Goal: Communication & Community: Answer question/provide support

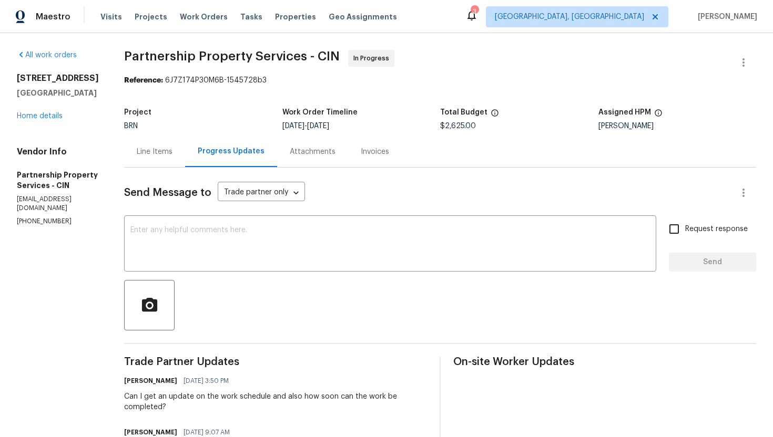
click at [172, 157] on div "Line Items" at bounding box center [155, 152] width 36 height 11
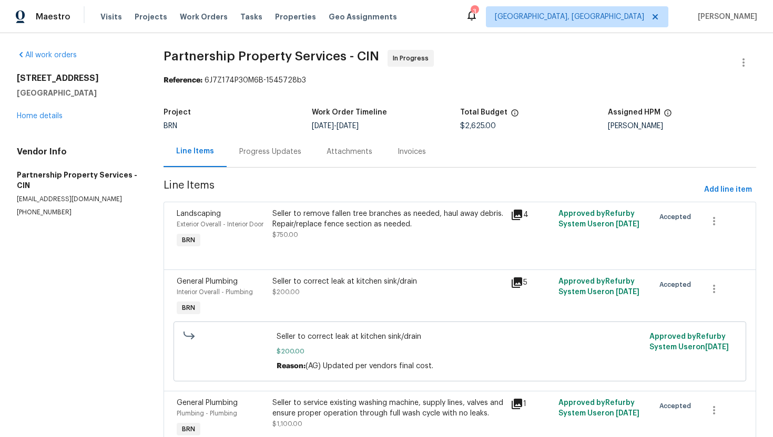
click at [267, 148] on div "Progress Updates" at bounding box center [270, 152] width 62 height 11
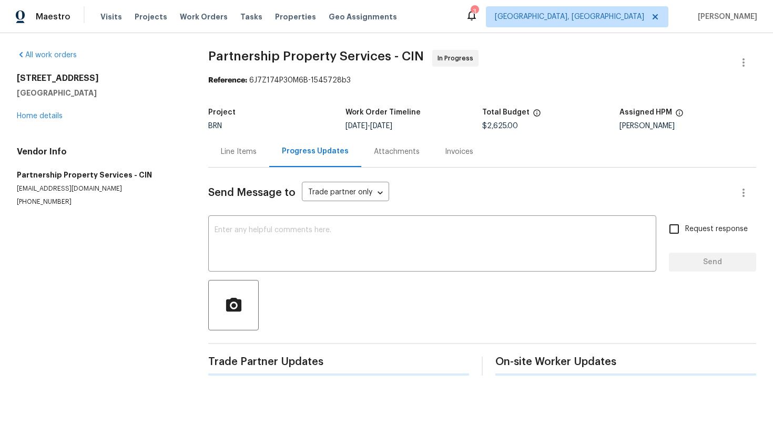
click at [254, 156] on div "Line Items" at bounding box center [239, 152] width 36 height 11
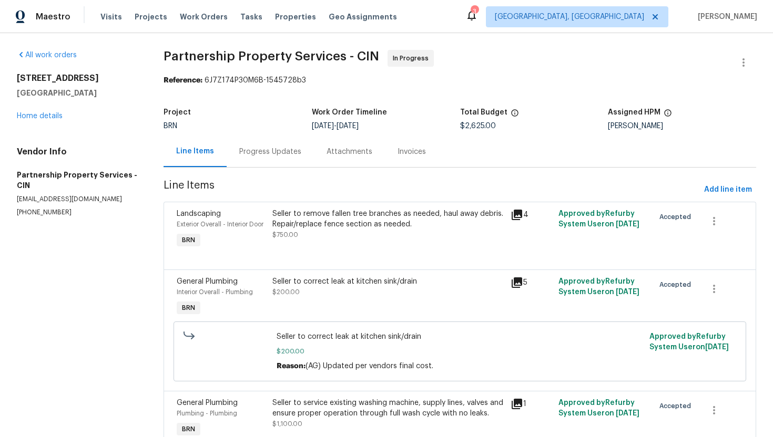
click at [294, 221] on div "Seller to remove fallen tree branches as needed, haul away debris. Repair/repla…" at bounding box center [388, 219] width 232 height 21
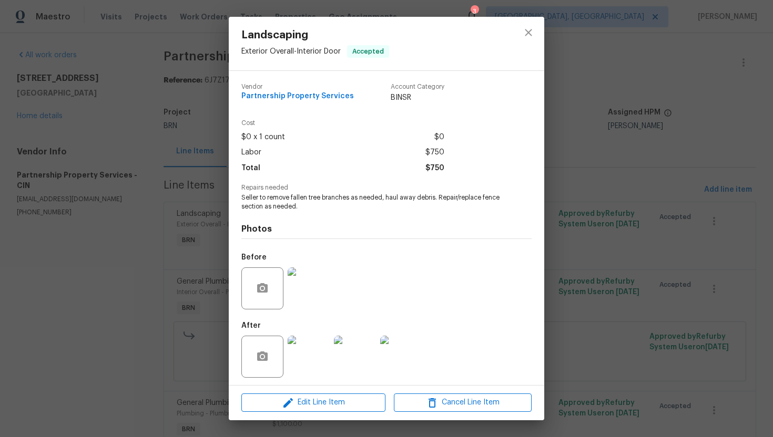
scroll to position [3, 0]
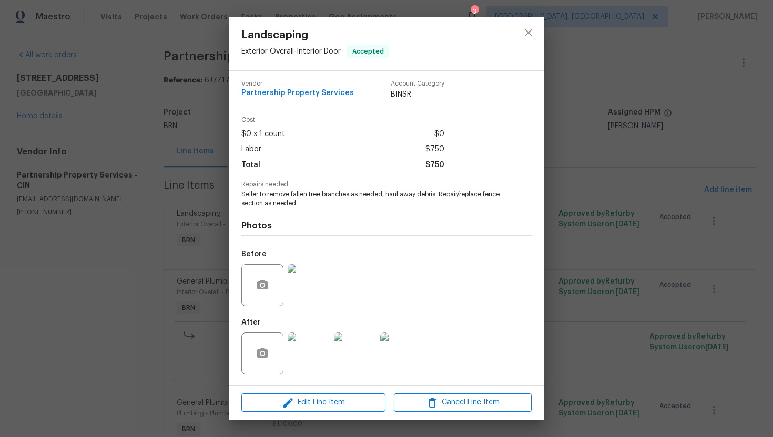
click at [151, 282] on div "Landscaping Exterior Overall - Interior Door Accepted Vendor Partnership Proper…" at bounding box center [386, 218] width 773 height 437
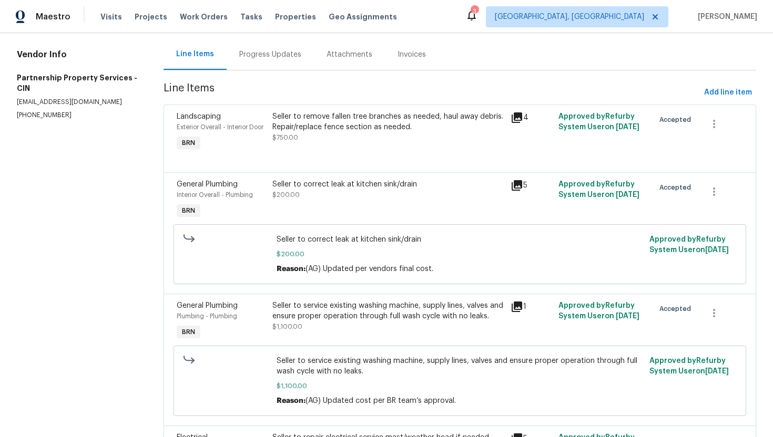
scroll to position [158, 0]
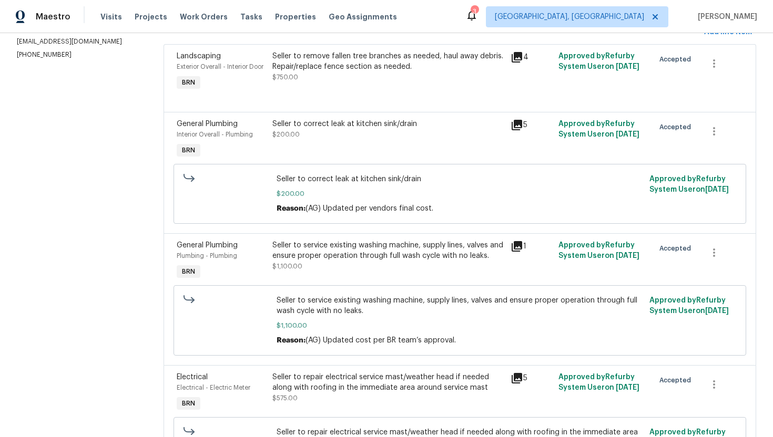
click at [361, 160] on div "Seller to correct leak at kitchen sink/drain $200.00" at bounding box center [388, 140] width 239 height 48
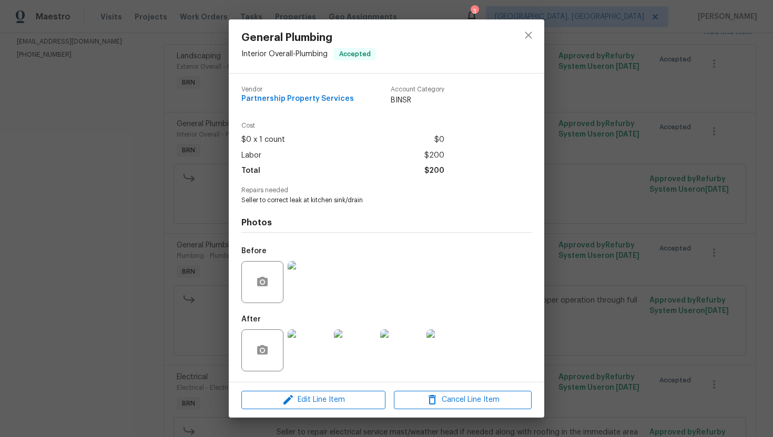
click at [153, 280] on div "General Plumbing Interior Overall - Plumbing Accepted Vendor Partnership Proper…" at bounding box center [386, 218] width 773 height 437
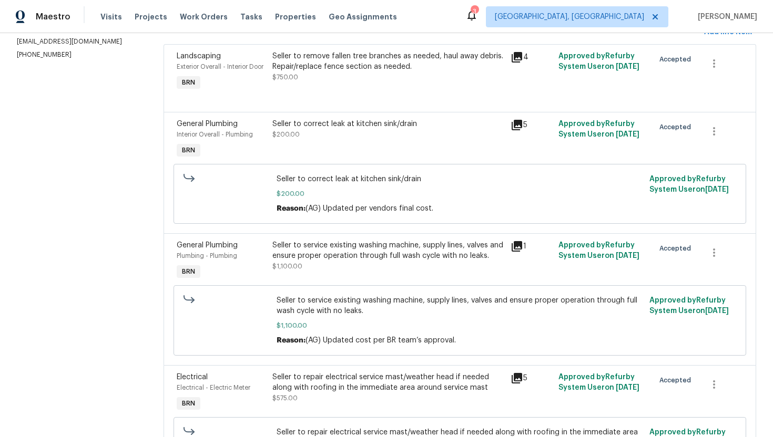
scroll to position [260, 0]
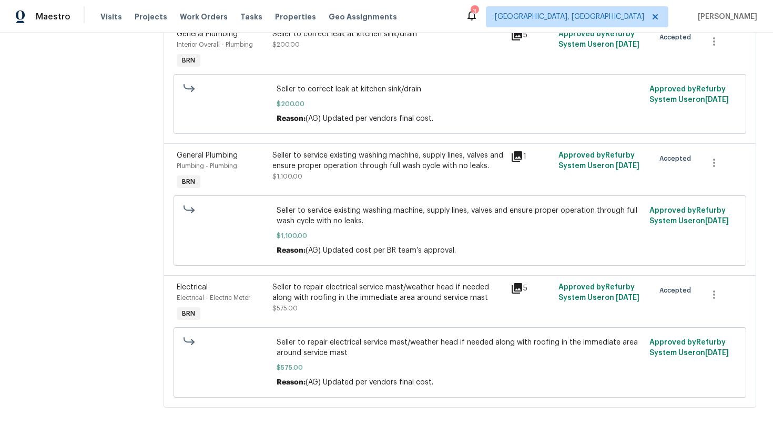
click at [390, 285] on div "Seller to repair electrical service mast/weather head if needed along with roof…" at bounding box center [388, 292] width 232 height 21
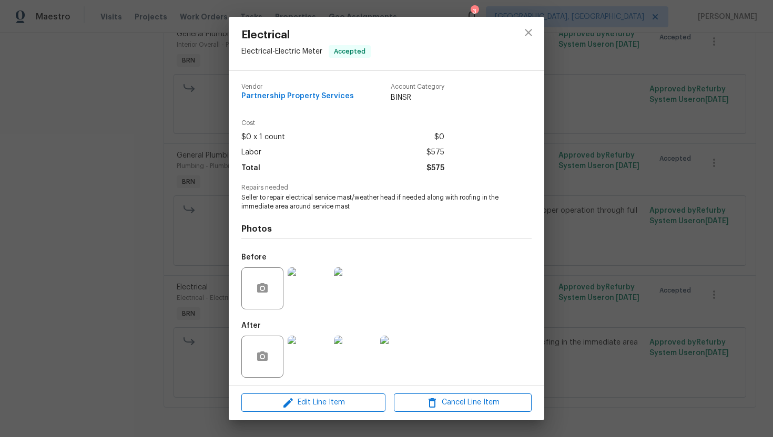
scroll to position [3, 0]
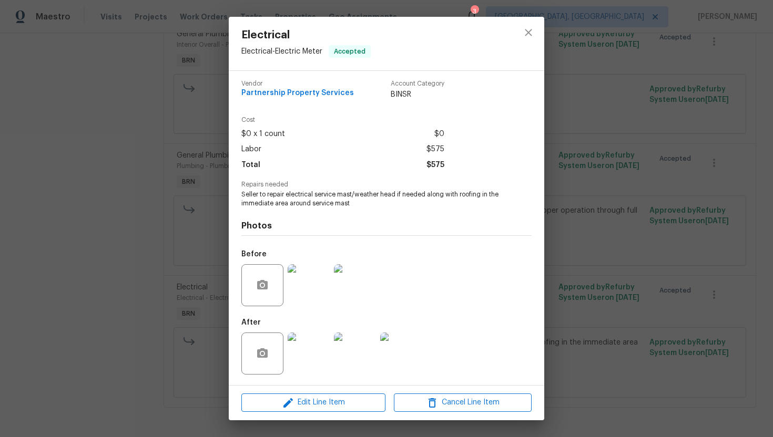
click at [315, 344] on img at bounding box center [309, 354] width 42 height 42
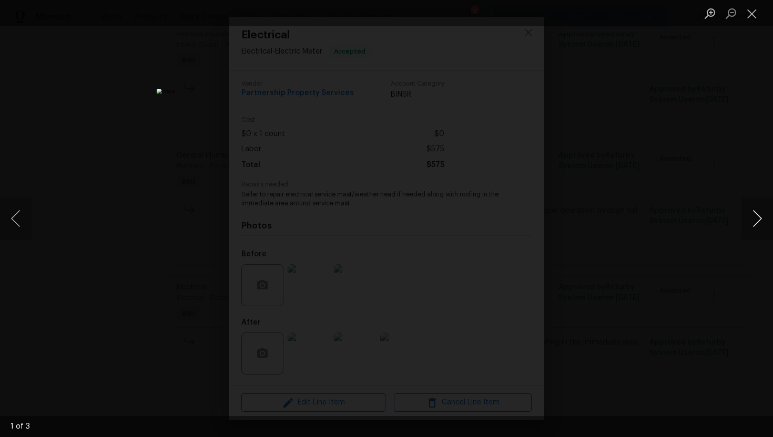
click at [757, 223] on button "Next image" at bounding box center [757, 219] width 32 height 42
click at [752, 9] on button "Close lightbox" at bounding box center [751, 13] width 21 height 18
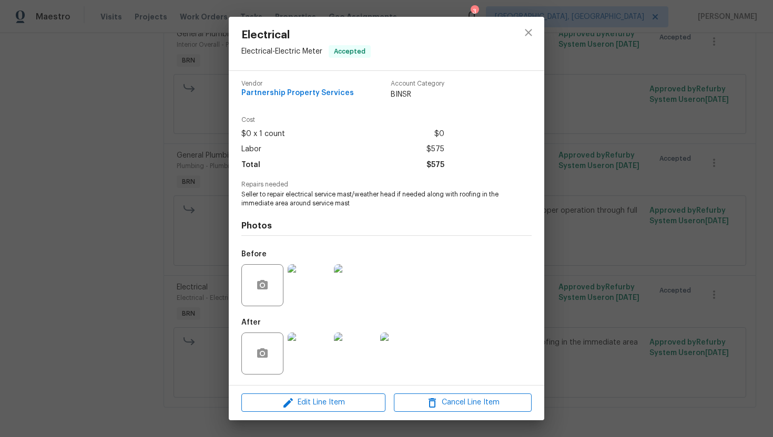
click at [320, 283] on img at bounding box center [309, 285] width 42 height 42
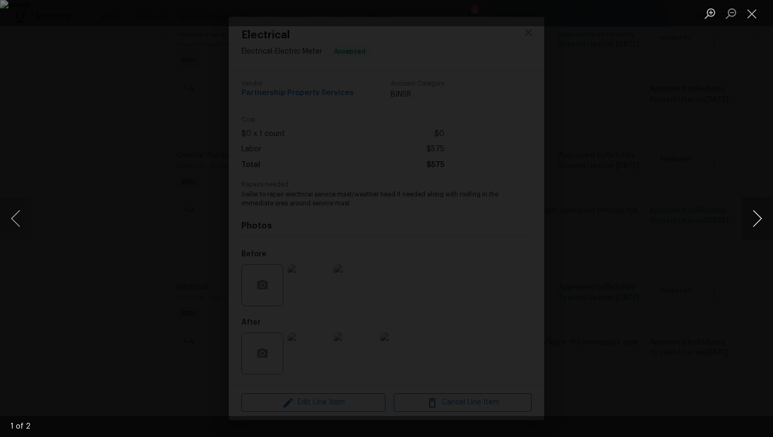
click at [750, 213] on button "Next image" at bounding box center [757, 219] width 32 height 42
click at [750, 17] on button "Close lightbox" at bounding box center [751, 13] width 21 height 18
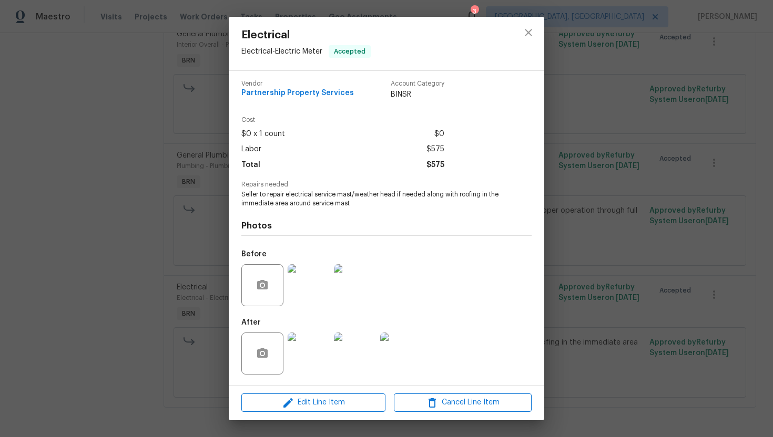
click at [300, 351] on img at bounding box center [309, 354] width 42 height 42
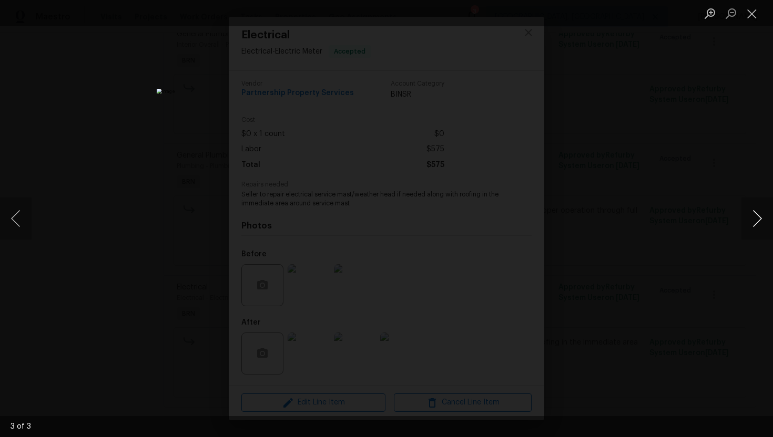
click at [752, 219] on button "Next image" at bounding box center [757, 219] width 32 height 42
click at [18, 217] on button "Previous image" at bounding box center [16, 219] width 32 height 42
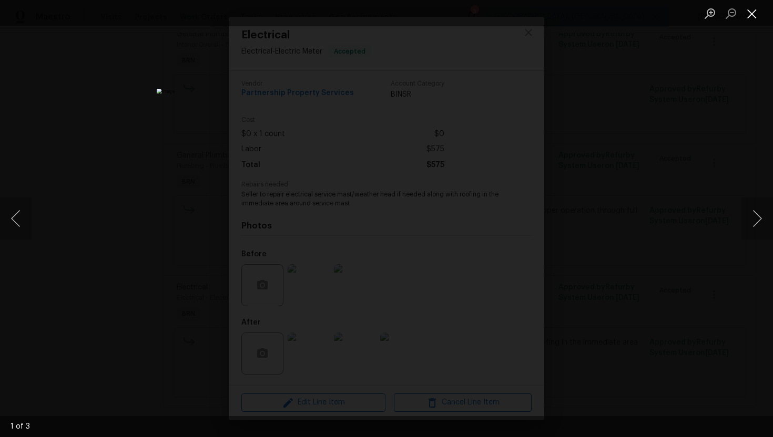
click at [752, 19] on button "Close lightbox" at bounding box center [751, 13] width 21 height 18
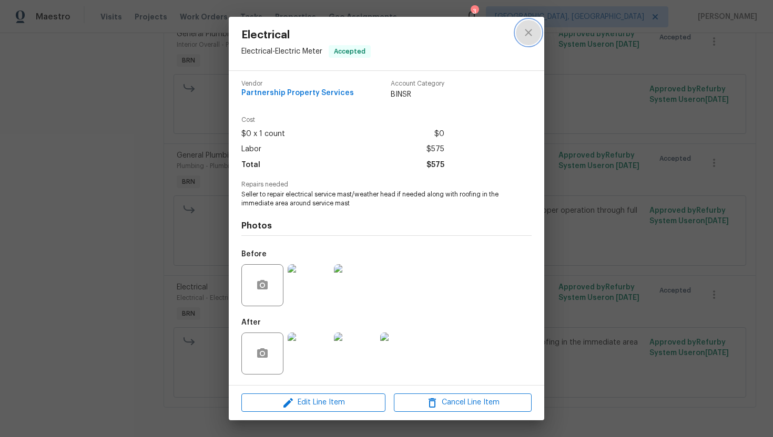
click at [529, 30] on icon "close" at bounding box center [528, 32] width 13 height 13
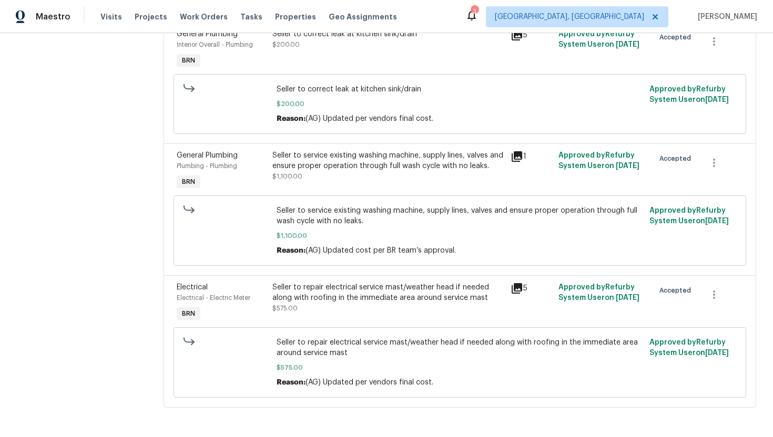
scroll to position [0, 0]
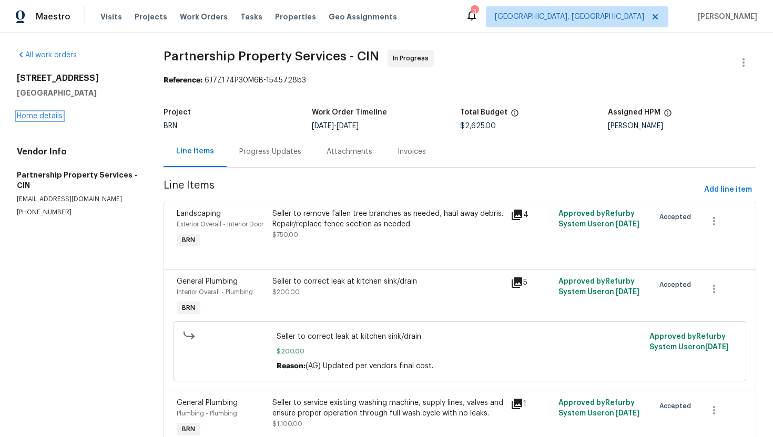
click at [55, 118] on link "Home details" at bounding box center [40, 116] width 46 height 7
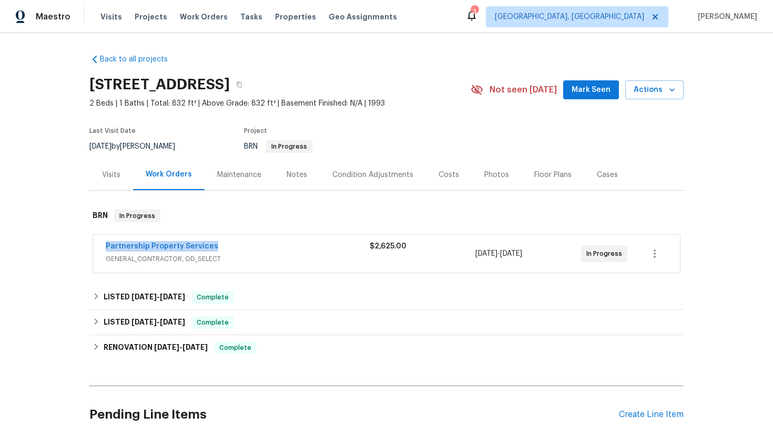
drag, startPoint x: 103, startPoint y: 248, endPoint x: 217, endPoint y: 249, distance: 113.6
click at [217, 249] on div "Partnership Property Services GENERAL_CONTRACTOR, OD_SELECT $2,625.00 8/28/2025…" at bounding box center [386, 254] width 587 height 38
copy link "Partnership Property Services"
click at [199, 243] on link "Partnership Property Services" at bounding box center [162, 246] width 113 height 7
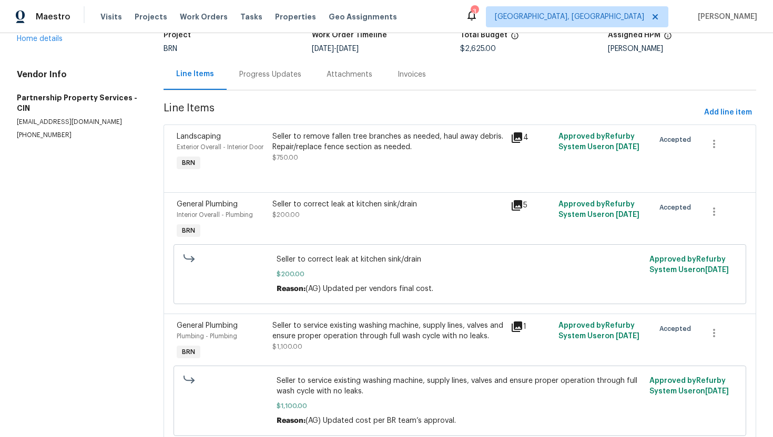
scroll to position [260, 0]
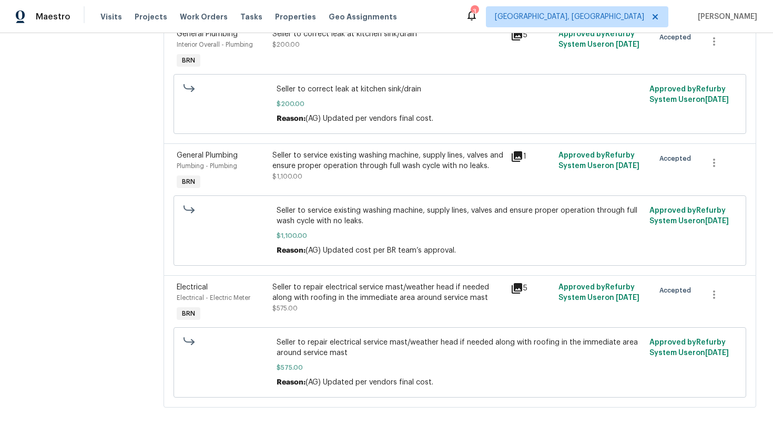
click at [369, 161] on div "Seller to service existing washing machine, supply lines, valves and ensure pro…" at bounding box center [388, 160] width 232 height 21
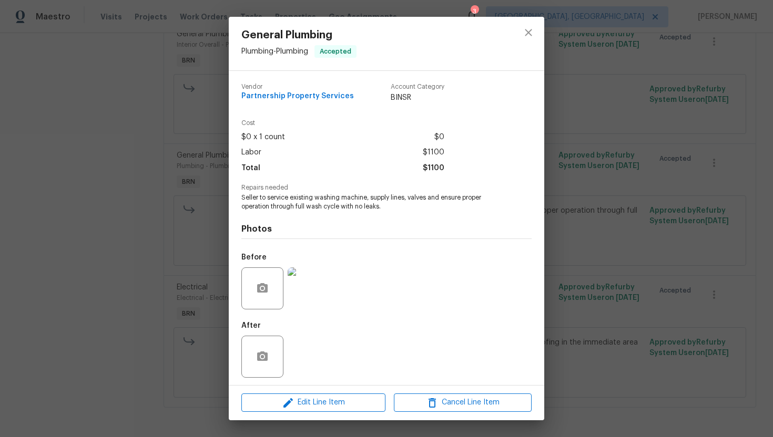
click at [267, 204] on span "Seller to service existing washing machine, supply lines, valves and ensure pro…" at bounding box center [371, 202] width 261 height 18
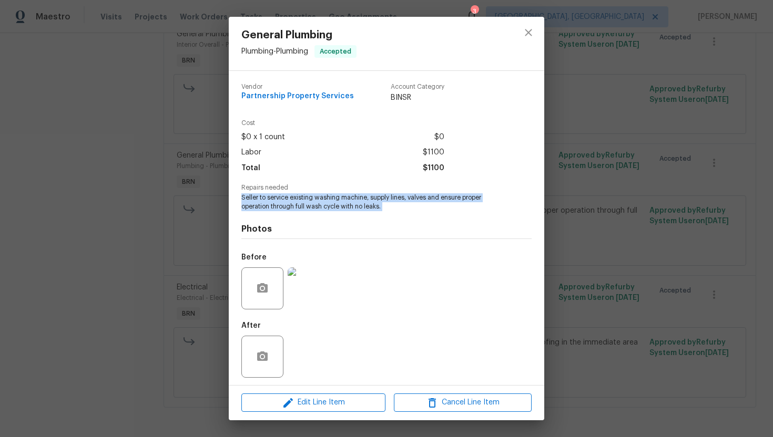
copy span "Seller to service existing washing machine, supply lines, valves and ensure pro…"
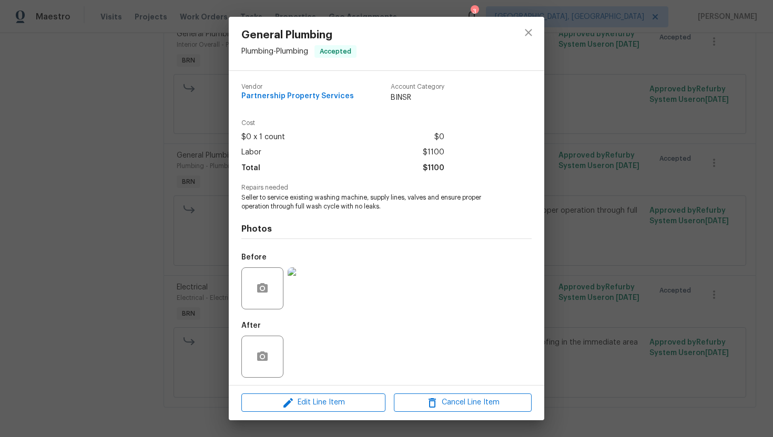
click at [166, 171] on div "General Plumbing Plumbing - Plumbing Accepted Vendor Partnership Property Servi…" at bounding box center [386, 218] width 773 height 437
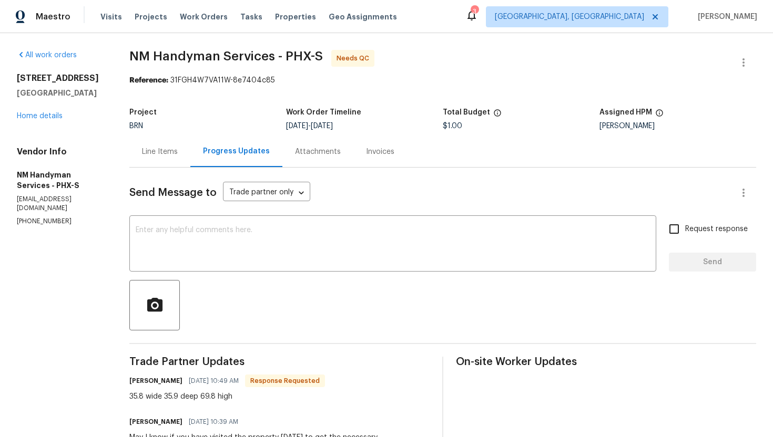
click at [168, 153] on div "Line Items" at bounding box center [160, 152] width 36 height 11
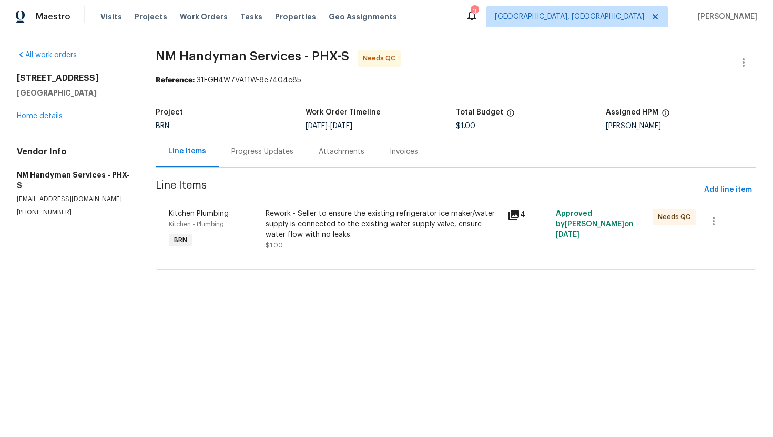
click at [325, 218] on div "Rework - Seller to ensure the existing refrigerator ice maker/water supply is c…" at bounding box center [383, 225] width 236 height 32
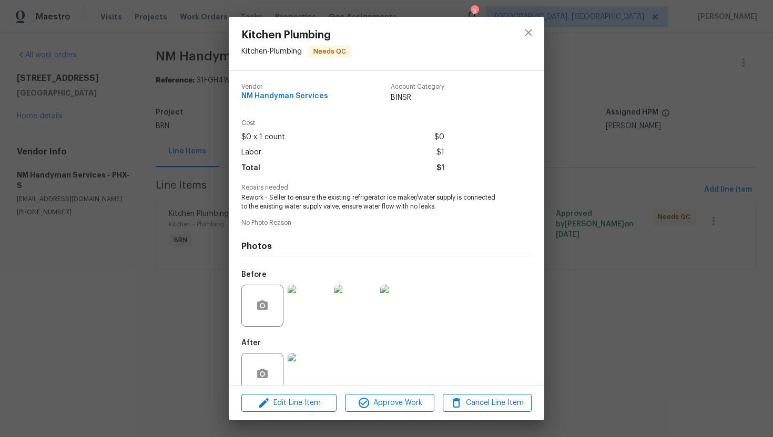
scroll to position [21, 0]
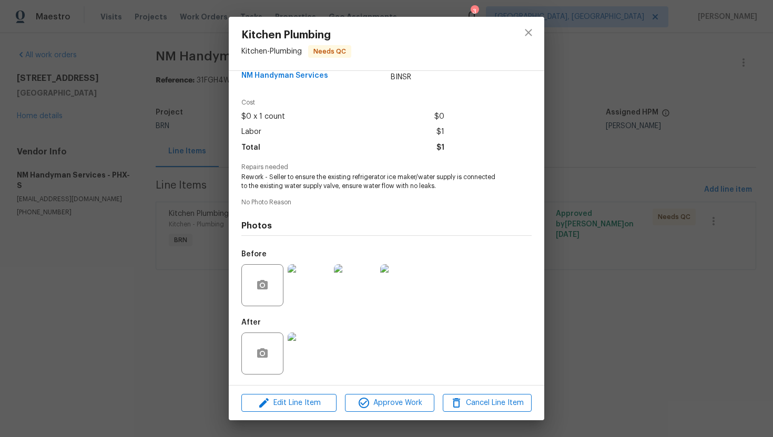
click at [309, 339] on img at bounding box center [309, 354] width 42 height 42
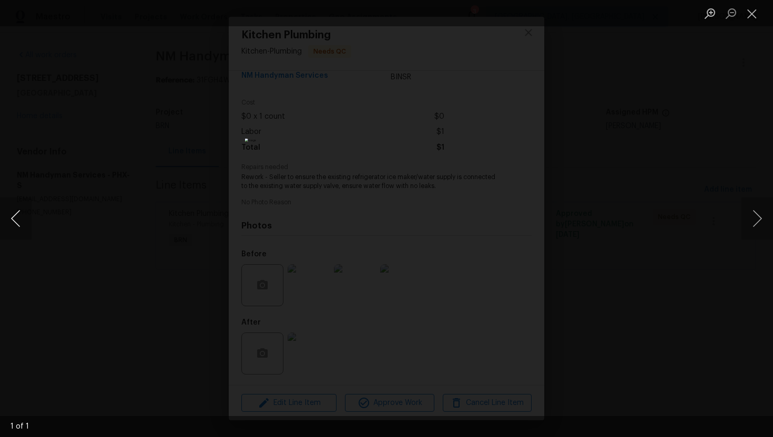
click at [22, 216] on button "Previous image" at bounding box center [16, 219] width 32 height 42
click at [749, 11] on button "Close lightbox" at bounding box center [751, 13] width 21 height 18
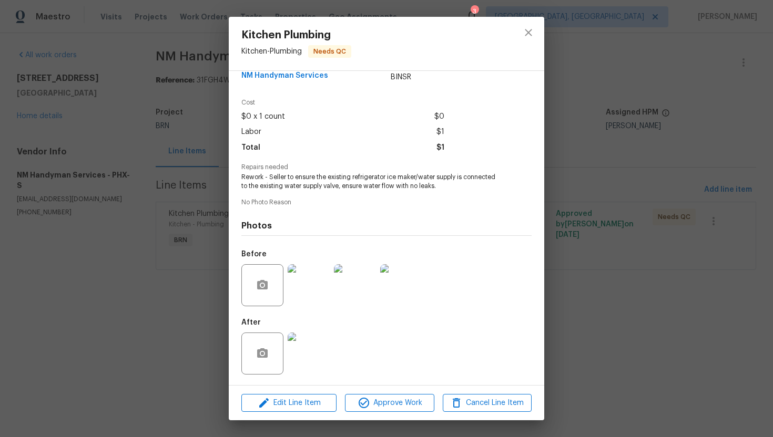
click at [400, 277] on img at bounding box center [401, 285] width 42 height 42
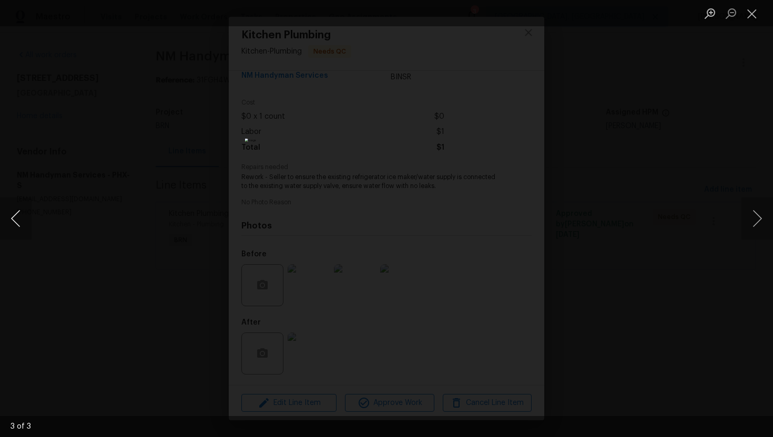
click at [23, 210] on button "Previous image" at bounding box center [16, 219] width 32 height 42
click at [753, 16] on button "Close lightbox" at bounding box center [751, 13] width 21 height 18
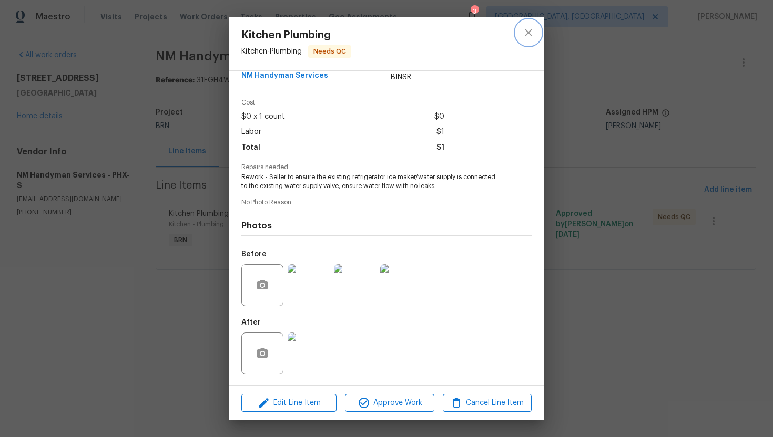
click at [535, 37] on button "close" at bounding box center [528, 32] width 25 height 25
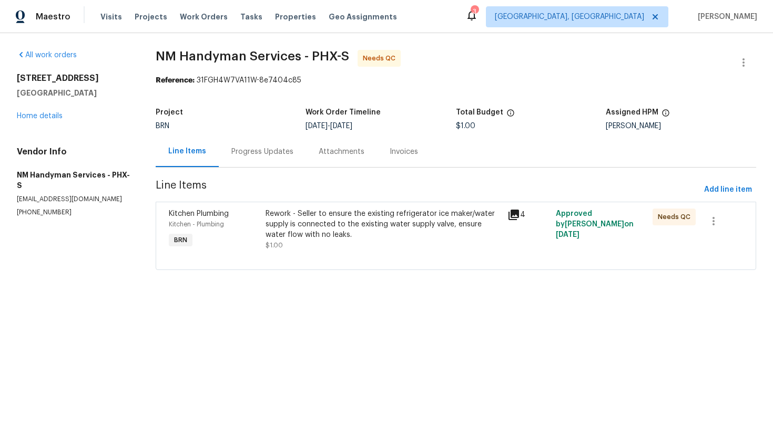
click at [283, 154] on div "Progress Updates" at bounding box center [262, 152] width 62 height 11
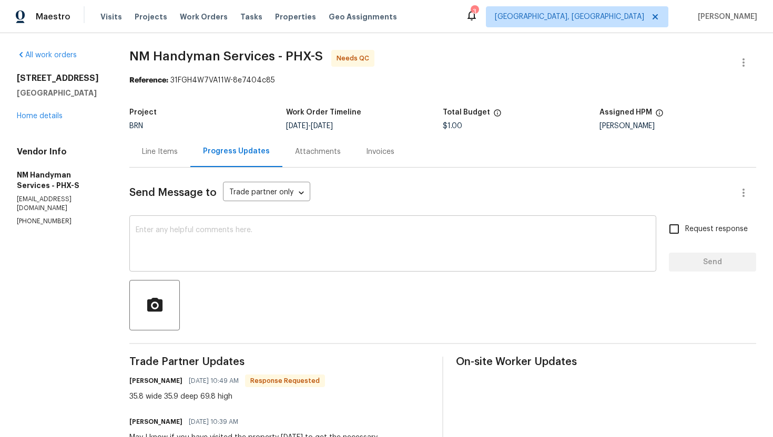
click at [248, 241] on textarea at bounding box center [393, 245] width 514 height 37
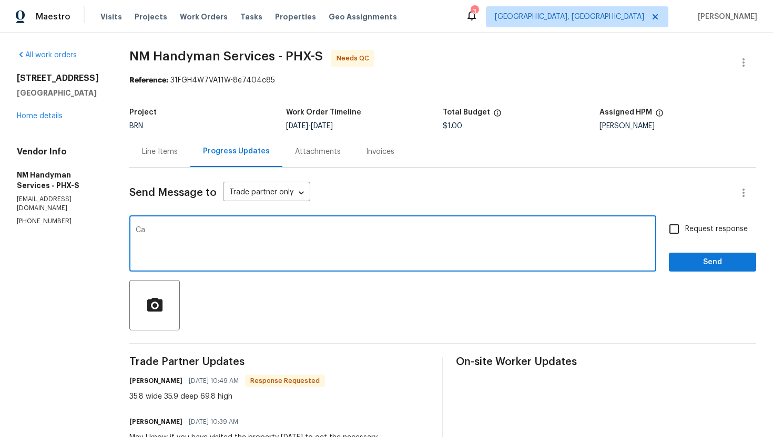
type textarea "C"
type textarea "Thank you, can you upload the photos as well?"
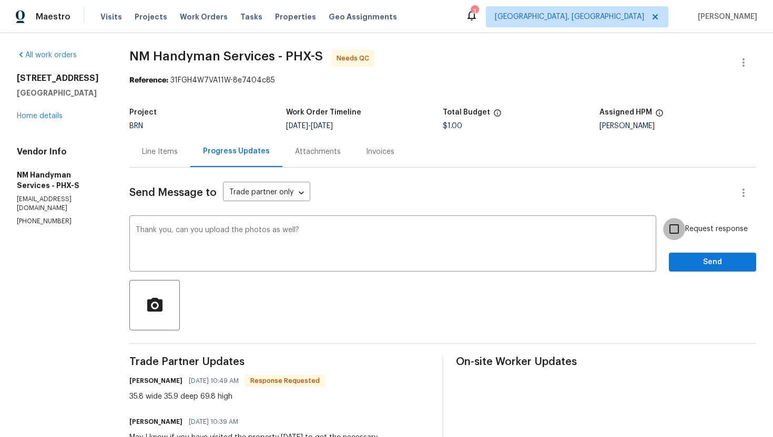
click at [673, 233] on input "Request response" at bounding box center [674, 229] width 22 height 22
checkbox input "true"
click at [696, 263] on span "Send" at bounding box center [712, 262] width 70 height 13
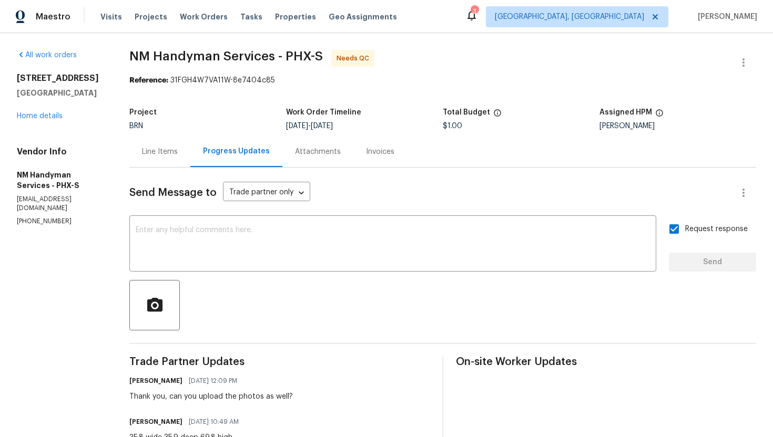
click at [148, 150] on div "Line Items" at bounding box center [160, 152] width 36 height 11
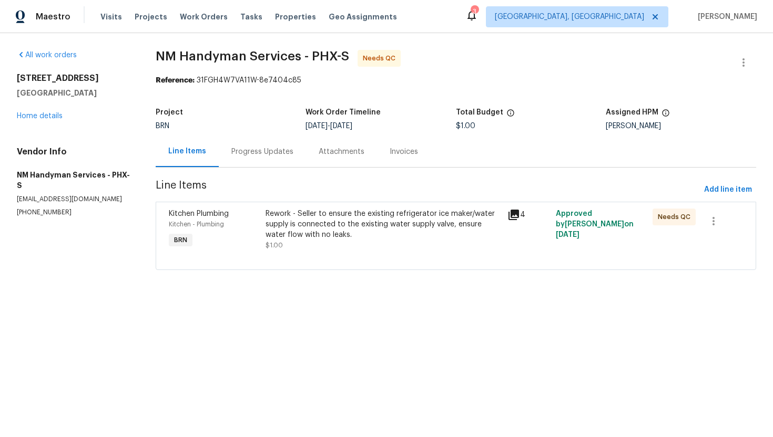
click at [256, 153] on div "Progress Updates" at bounding box center [262, 152] width 62 height 11
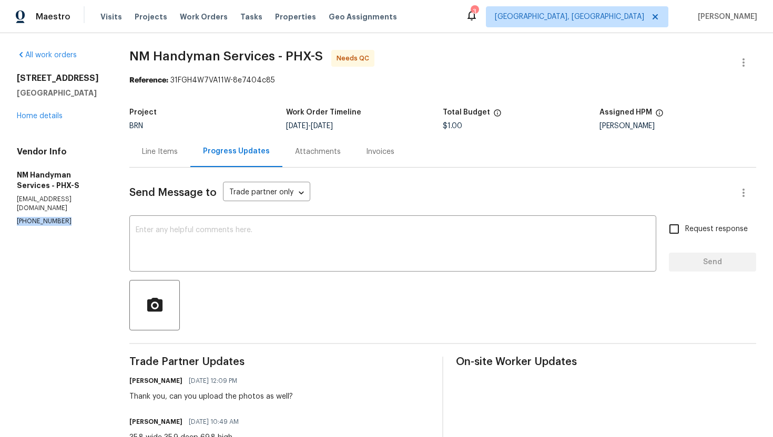
drag, startPoint x: 15, startPoint y: 221, endPoint x: 69, endPoint y: 221, distance: 54.7
copy p "[PHONE_NUMBER]"
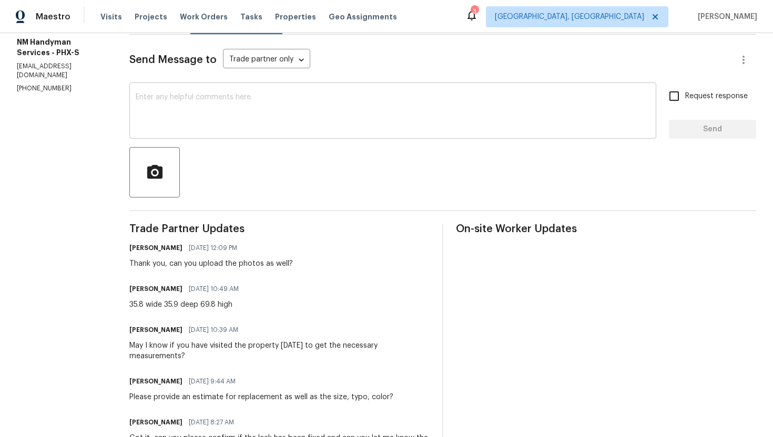
scroll to position [136, 0]
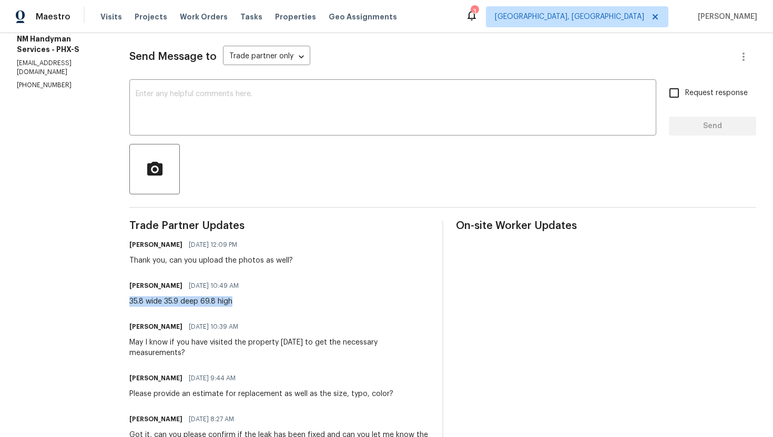
drag, startPoint x: 130, startPoint y: 301, endPoint x: 237, endPoint y: 303, distance: 106.7
click at [237, 303] on div "All work orders 2300 E Magma Rd Unit 74 San Tan Valley, AZ 85143 Home details V…" at bounding box center [386, 348] width 773 height 903
copy div "35.8 wide 35.9 deep 69.8 high"
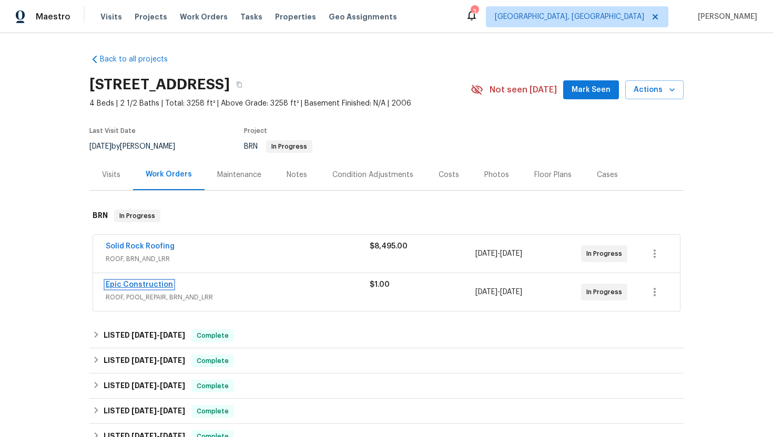
click at [137, 284] on link "Epic Construction" at bounding box center [139, 284] width 67 height 7
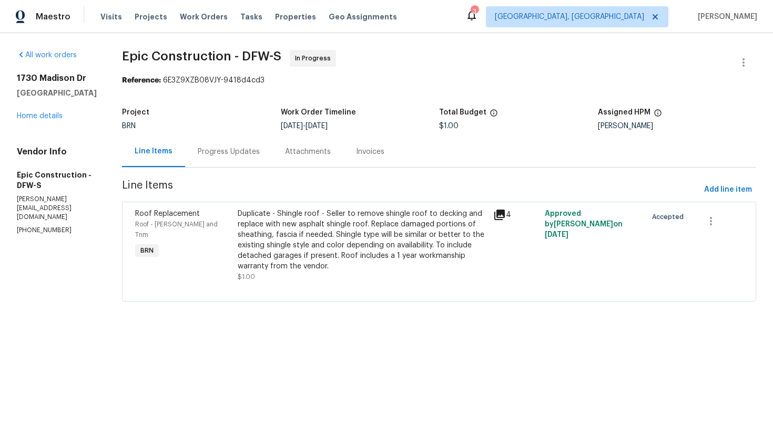
click at [236, 154] on div "Progress Updates" at bounding box center [229, 152] width 62 height 11
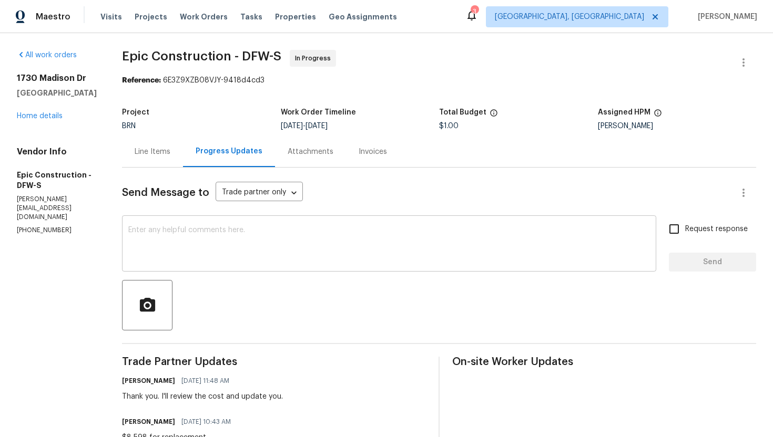
click at [246, 246] on textarea at bounding box center [389, 245] width 522 height 37
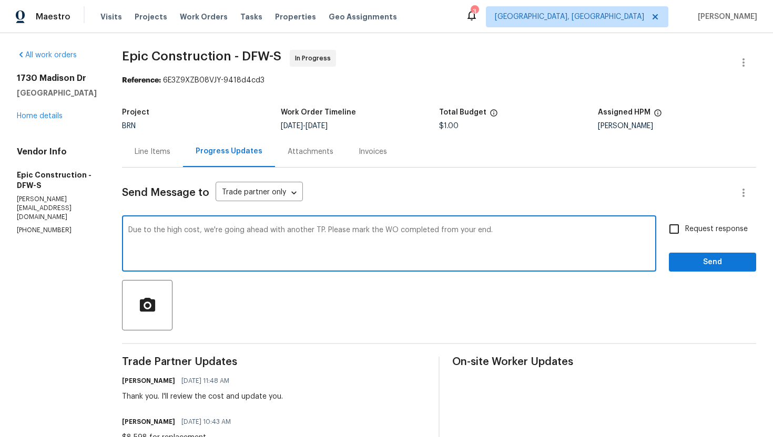
type textarea "Due to the high cost, we're going ahead with another TP. Please mark the WO com…"
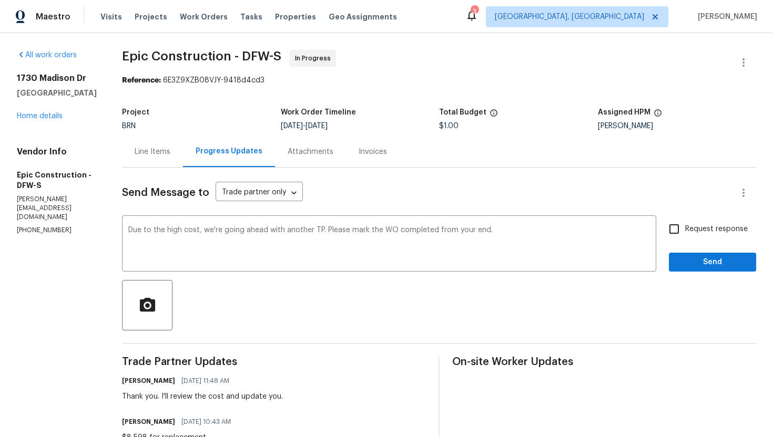
click at [696, 230] on span "Request response" at bounding box center [716, 229] width 63 height 11
click at [685, 230] on input "Request response" at bounding box center [674, 229] width 22 height 22
checkbox input "true"
click at [709, 260] on span "Send" at bounding box center [712, 262] width 70 height 13
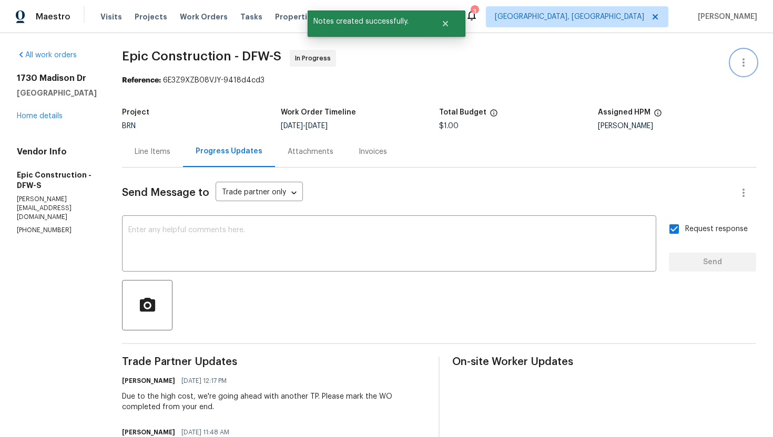
click at [747, 58] on icon "button" at bounding box center [743, 62] width 13 height 13
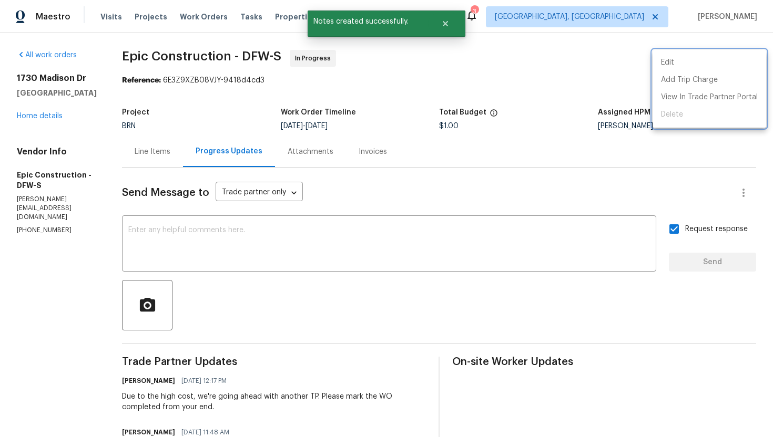
click at [150, 148] on div at bounding box center [386, 218] width 773 height 437
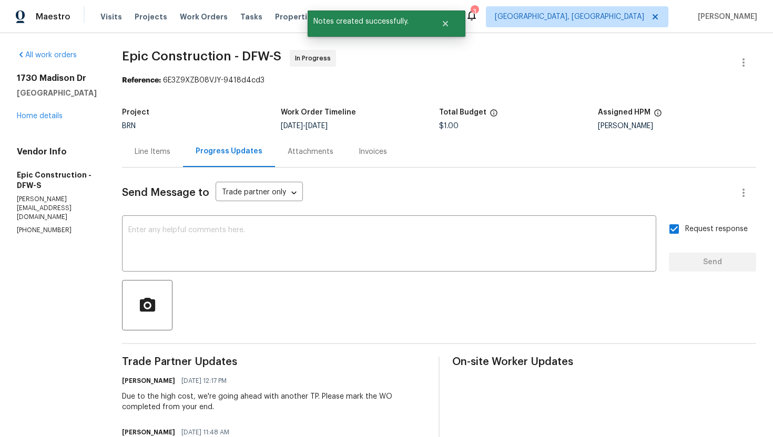
click at [143, 154] on div "Line Items" at bounding box center [153, 152] width 36 height 11
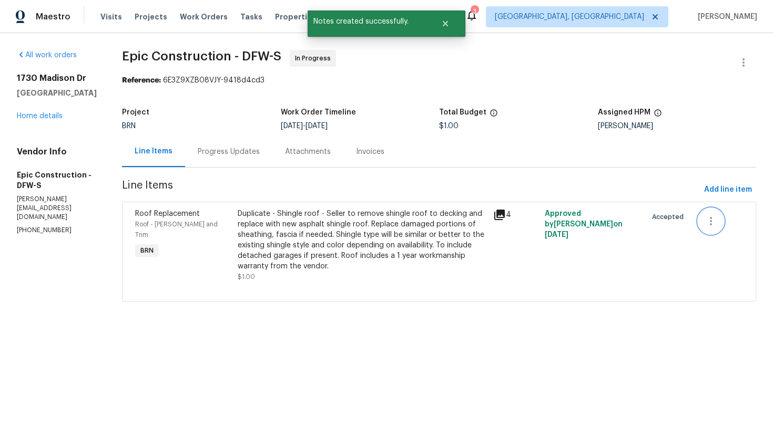
click at [716, 227] on button "button" at bounding box center [710, 221] width 25 height 25
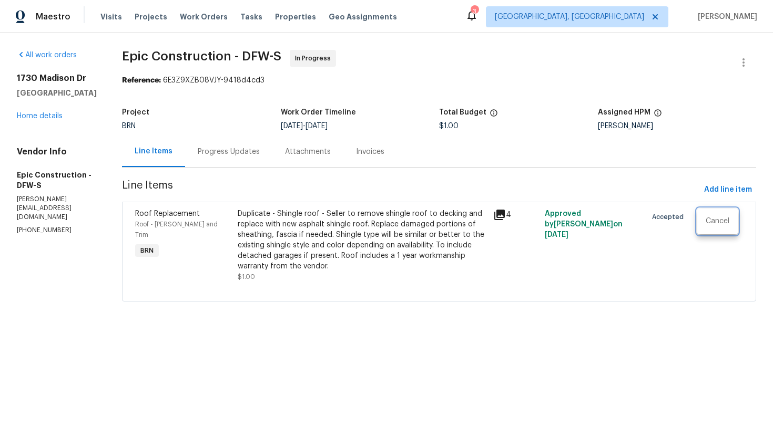
click at [48, 139] on div at bounding box center [386, 218] width 773 height 437
click at [44, 120] on link "Home details" at bounding box center [40, 116] width 46 height 7
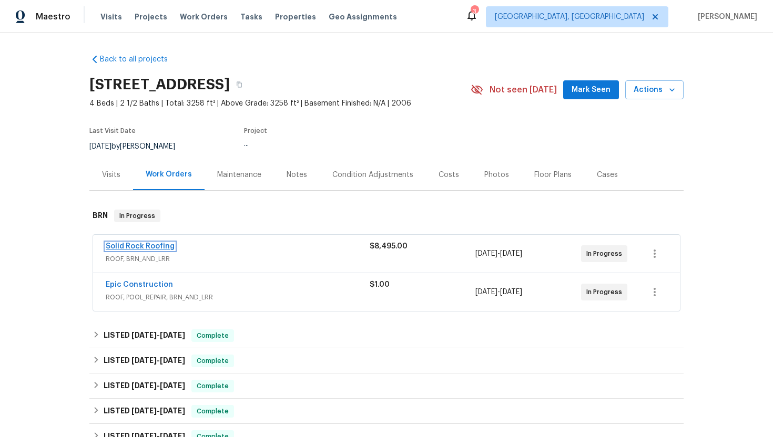
click at [137, 246] on link "Solid Rock Roofing" at bounding box center [140, 246] width 69 height 7
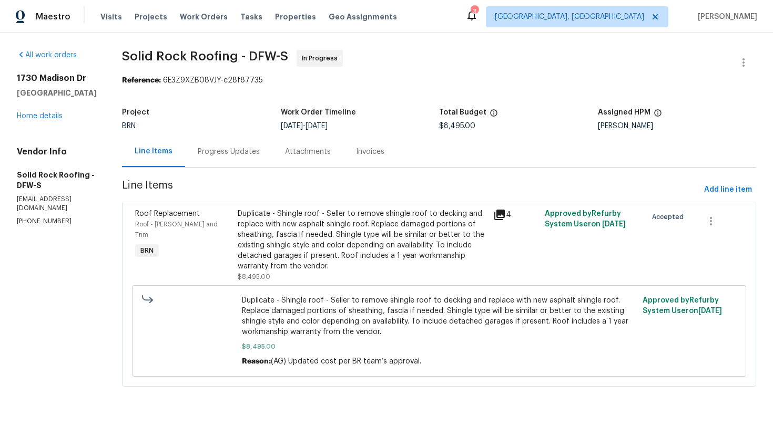
click at [239, 155] on div "Progress Updates" at bounding box center [229, 152] width 62 height 11
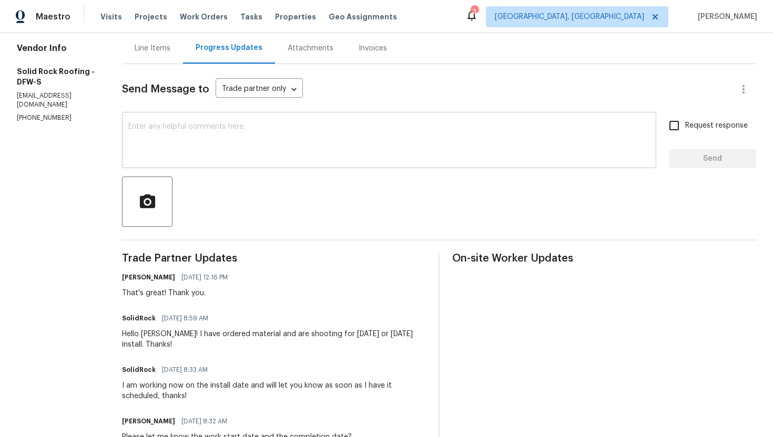
scroll to position [108, 0]
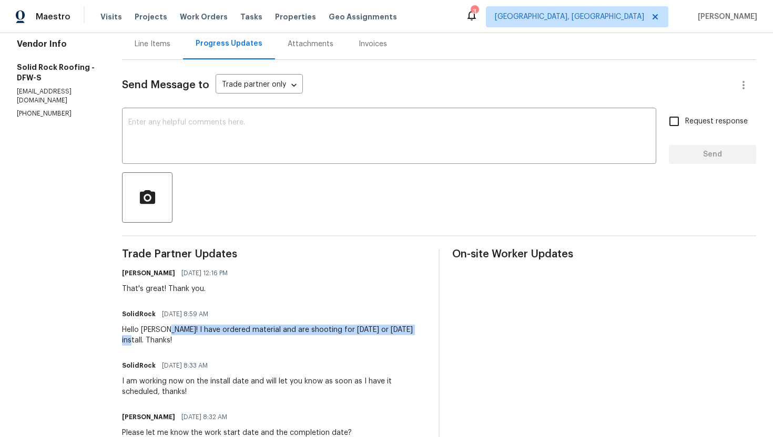
drag, startPoint x: 162, startPoint y: 332, endPoint x: 428, endPoint y: 328, distance: 266.0
copy div "I have ordered material and are shooting for tomorrow or Thursday install."
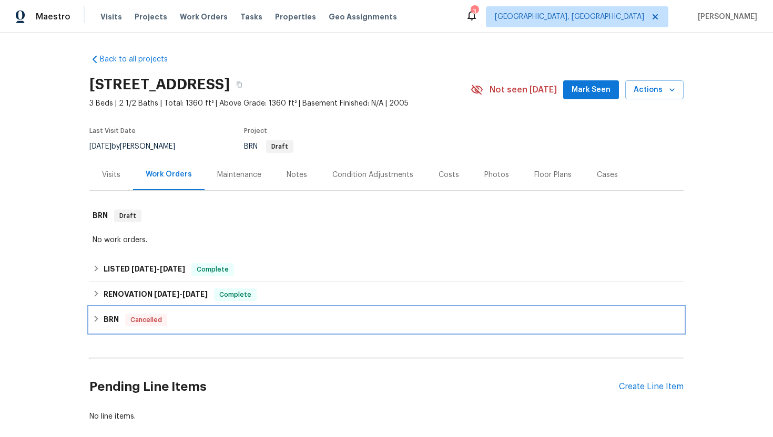
click at [125, 315] on div "Cancelled" at bounding box center [146, 320] width 42 height 13
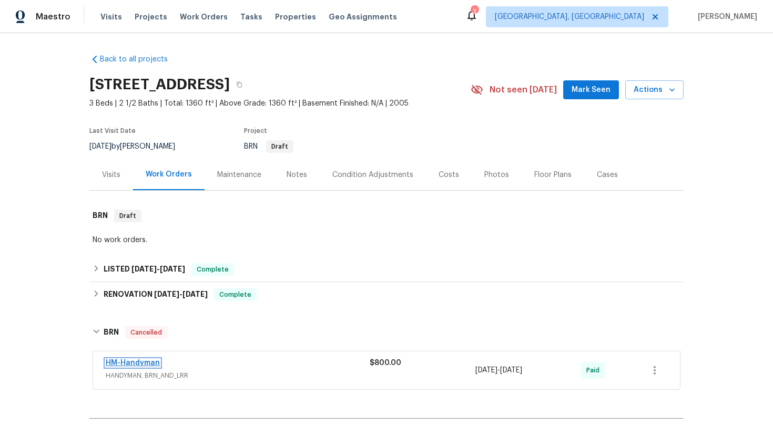
click at [133, 363] on link "HM-Handyman" at bounding box center [133, 363] width 54 height 7
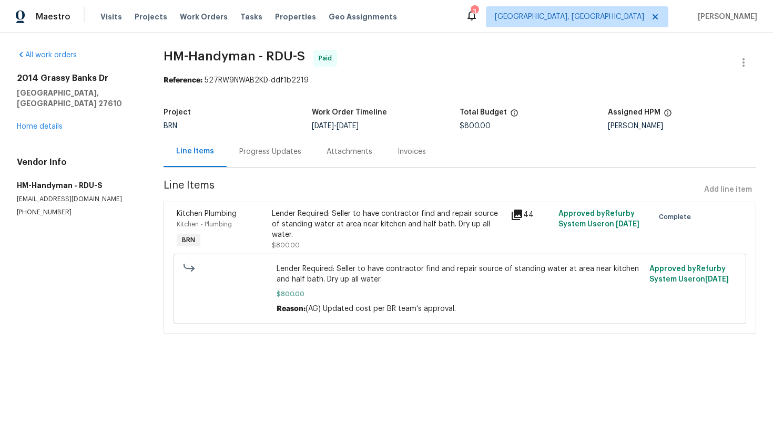
click at [259, 159] on div "Progress Updates" at bounding box center [270, 151] width 87 height 31
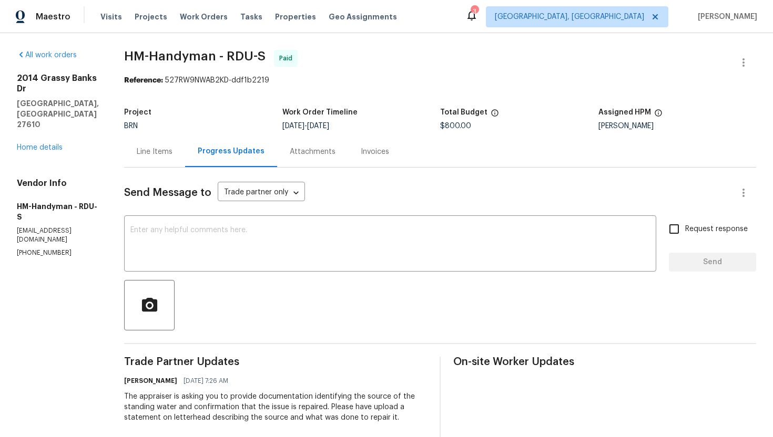
click at [165, 150] on div "Line Items" at bounding box center [155, 152] width 36 height 11
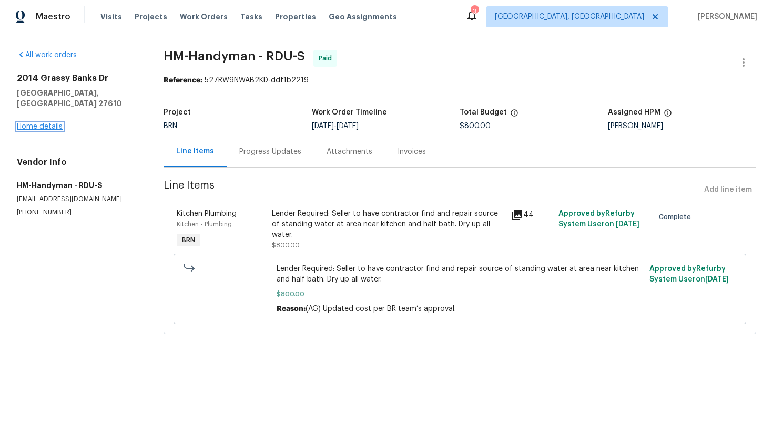
click at [53, 123] on link "Home details" at bounding box center [40, 126] width 46 height 7
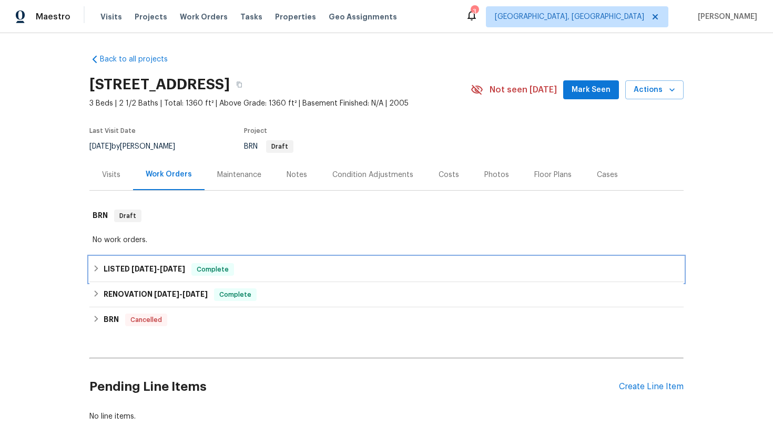
click at [137, 261] on div "LISTED 4/11/25 - 4/18/25 Complete" at bounding box center [386, 269] width 594 height 25
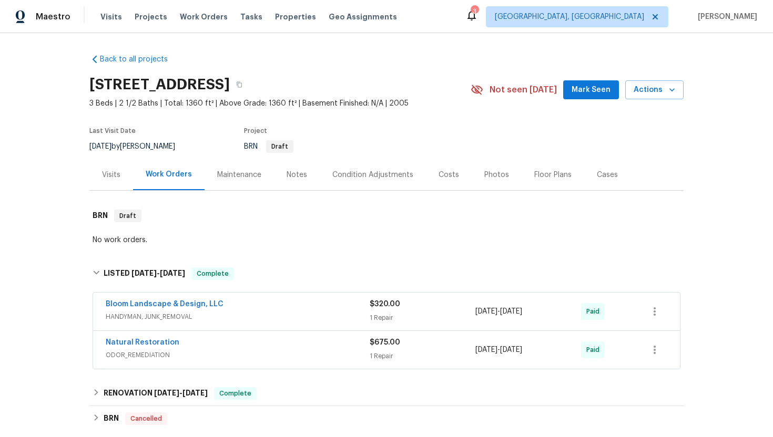
click at [228, 310] on div "Bloom Landscape & Design, LLC" at bounding box center [238, 305] width 264 height 13
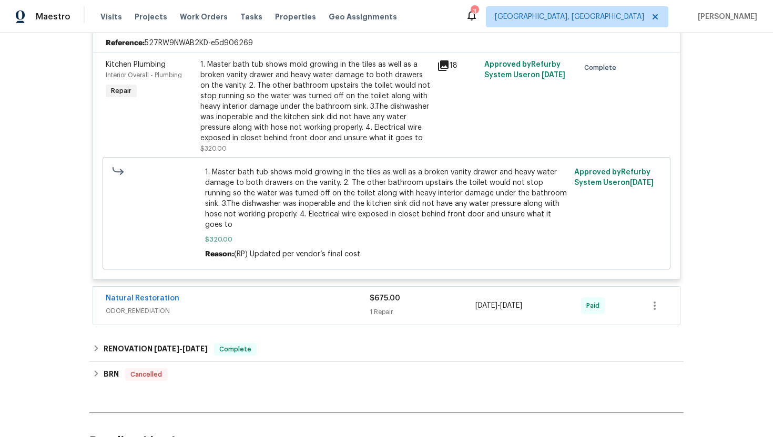
scroll to position [317, 0]
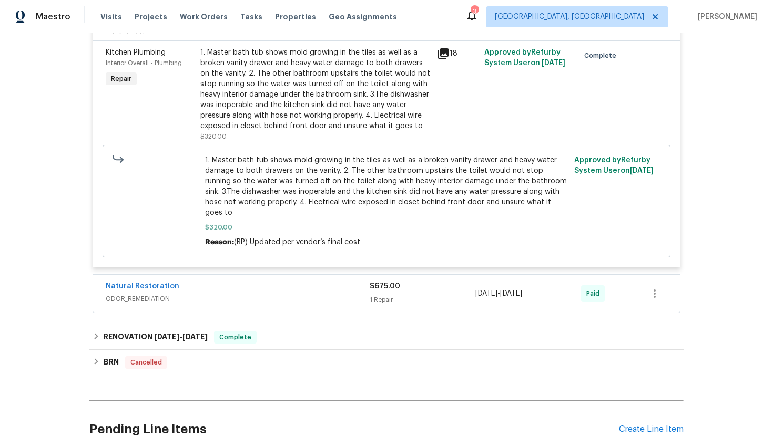
click at [239, 281] on div "Natural Restoration" at bounding box center [238, 287] width 264 height 13
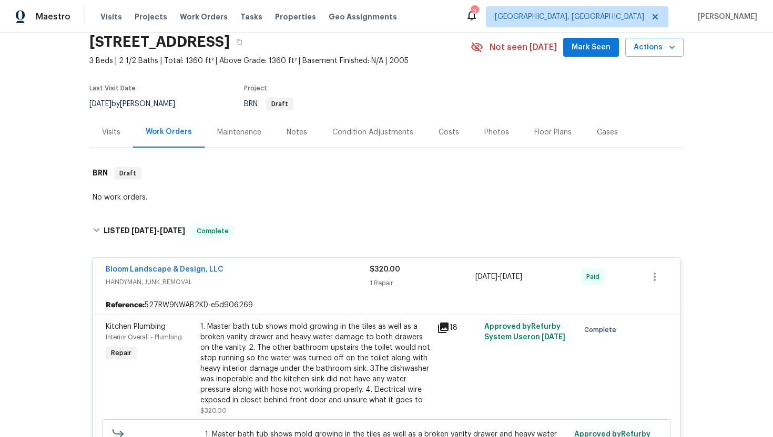
scroll to position [0, 0]
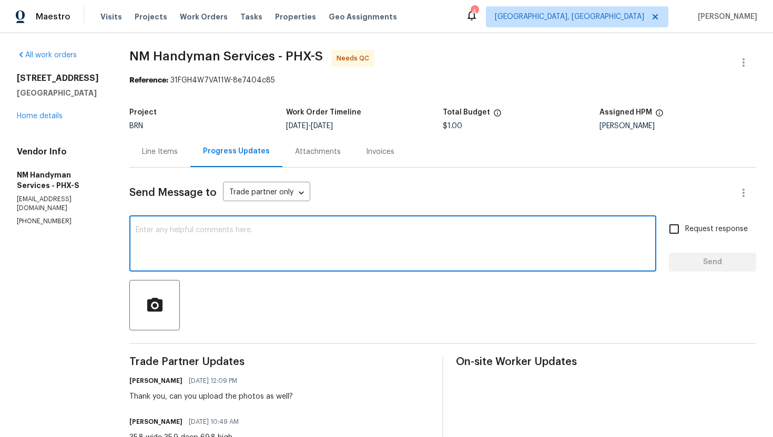
click at [254, 230] on textarea at bounding box center [393, 245] width 514 height 37
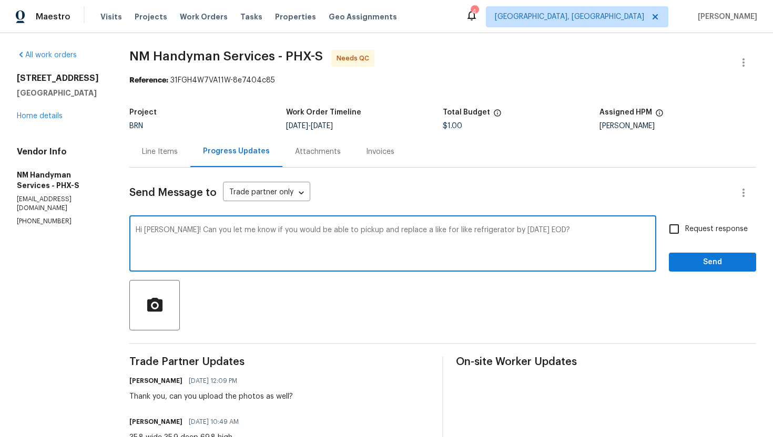
type textarea "Hi Sal! Can you let me know if you would be able to pickup and replace a like f…"
click at [722, 226] on span "Request response" at bounding box center [716, 229] width 63 height 11
click at [685, 226] on input "Request response" at bounding box center [674, 229] width 22 height 22
checkbox input "true"
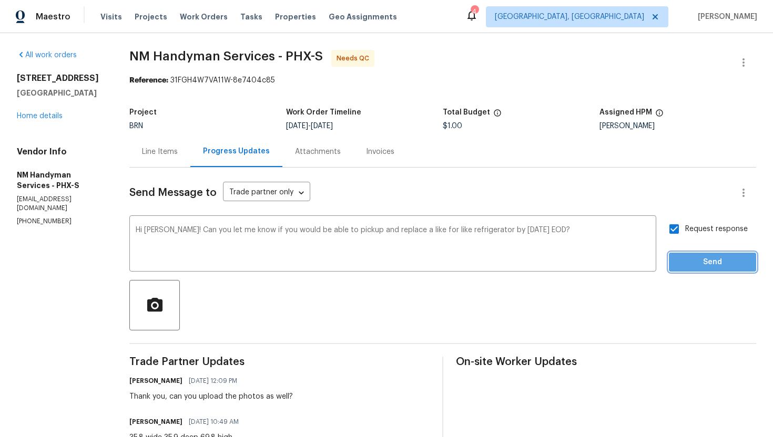
click at [713, 265] on span "Send" at bounding box center [712, 262] width 70 height 13
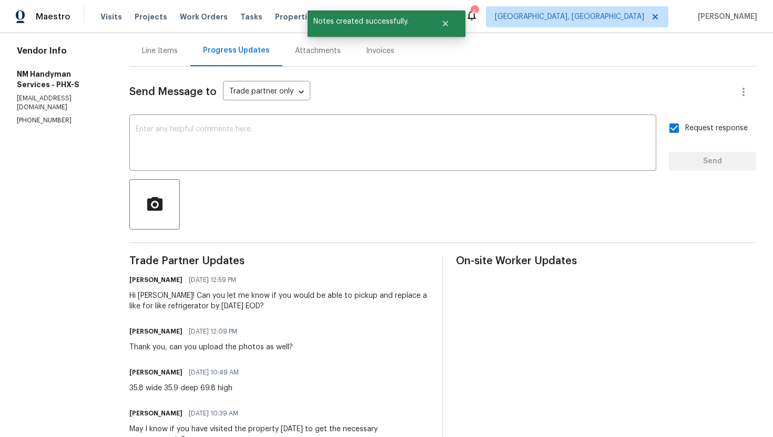
scroll to position [103, 0]
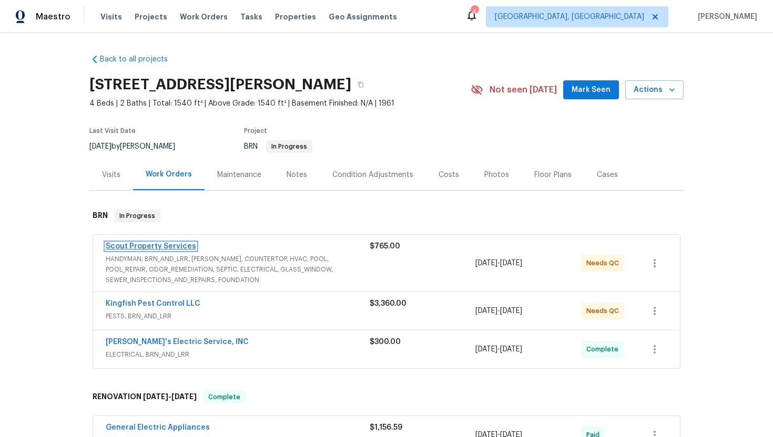
click at [155, 246] on link "Scout Property Services" at bounding box center [151, 246] width 90 height 7
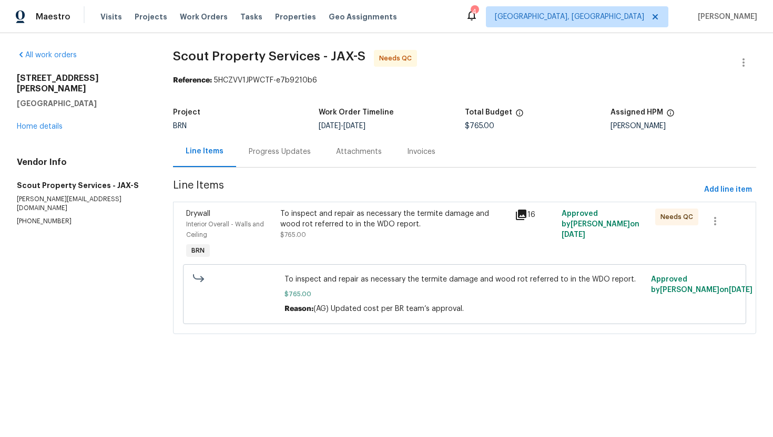
click at [332, 214] on div "To inspect and repair as necessary the termite damage and wood rot referred to …" at bounding box center [394, 219] width 228 height 21
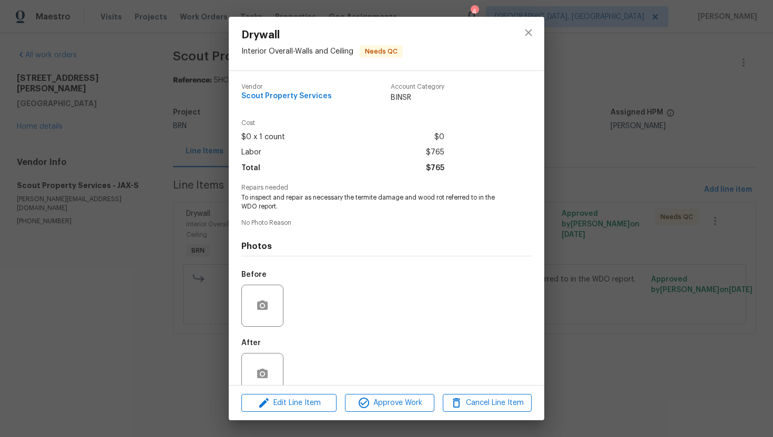
scroll to position [21, 0]
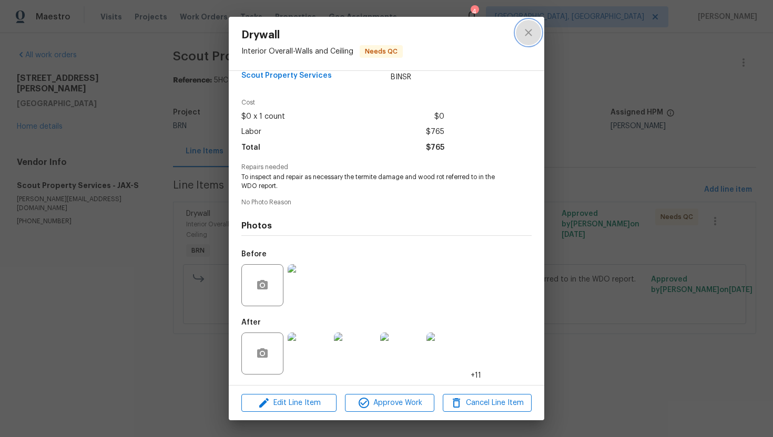
click at [524, 29] on icon "close" at bounding box center [528, 32] width 13 height 13
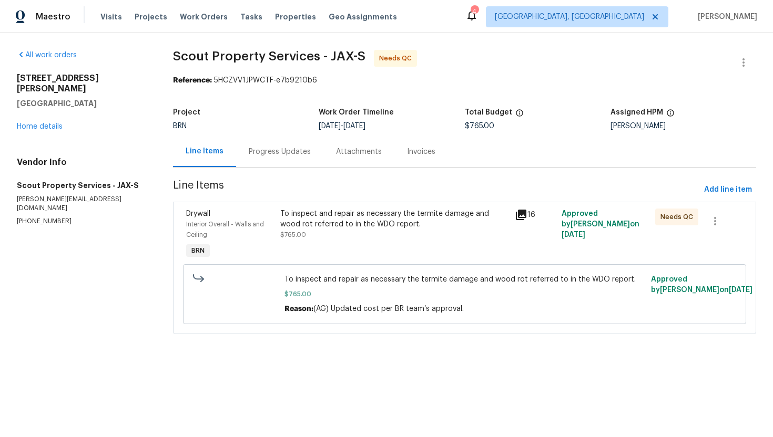
click at [255, 157] on div "Progress Updates" at bounding box center [279, 151] width 87 height 31
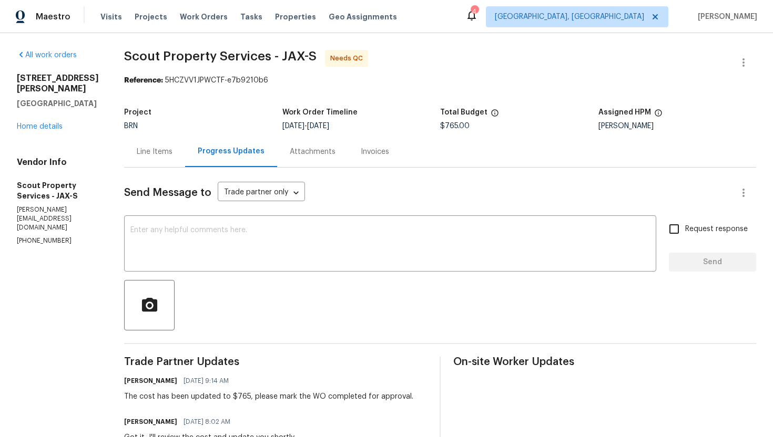
click at [152, 145] on div "Line Items" at bounding box center [154, 151] width 61 height 31
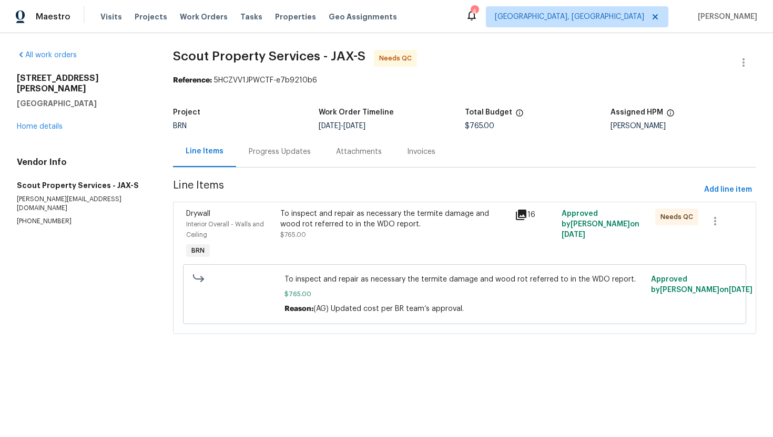
click at [336, 217] on div "To inspect and repair as necessary the termite damage and wood rot referred to …" at bounding box center [394, 219] width 228 height 21
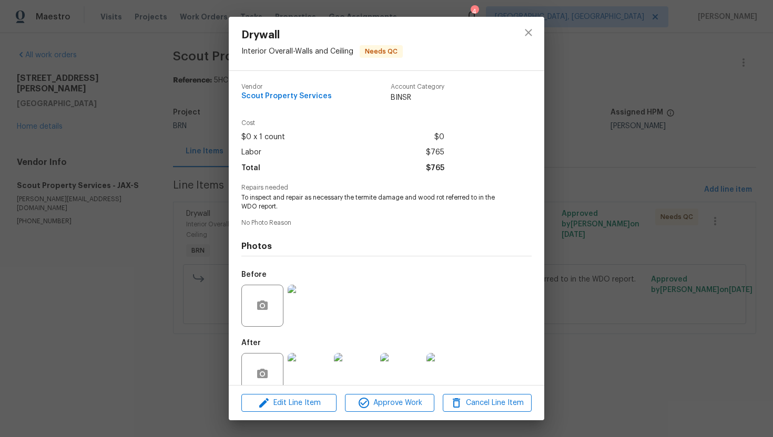
scroll to position [21, 0]
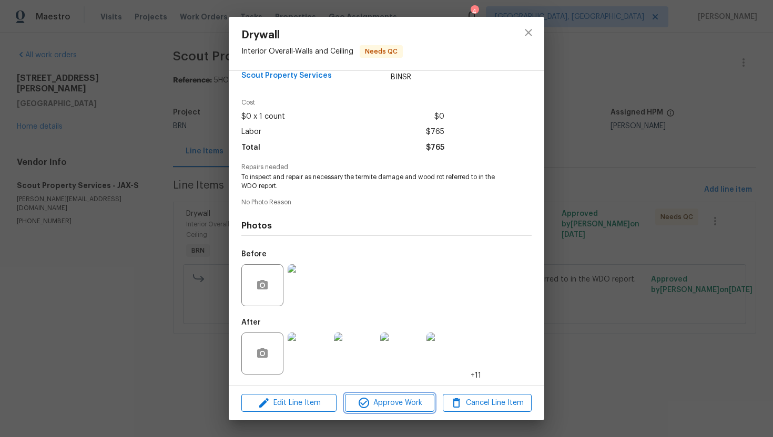
click at [385, 397] on span "Approve Work" at bounding box center [389, 403] width 83 height 13
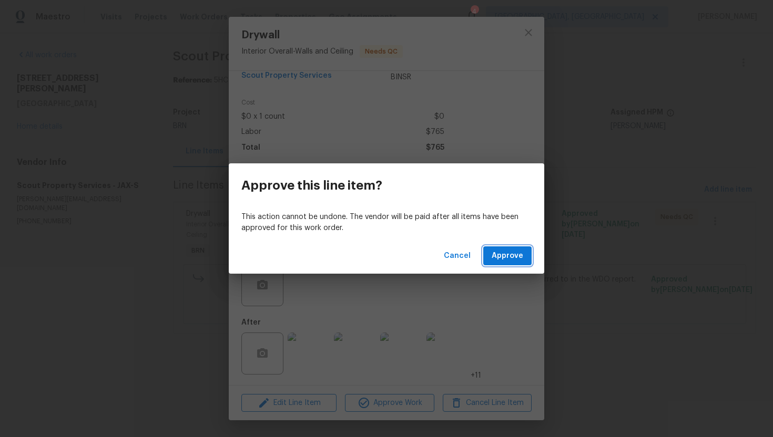
click at [500, 257] on span "Approve" at bounding box center [508, 256] width 32 height 13
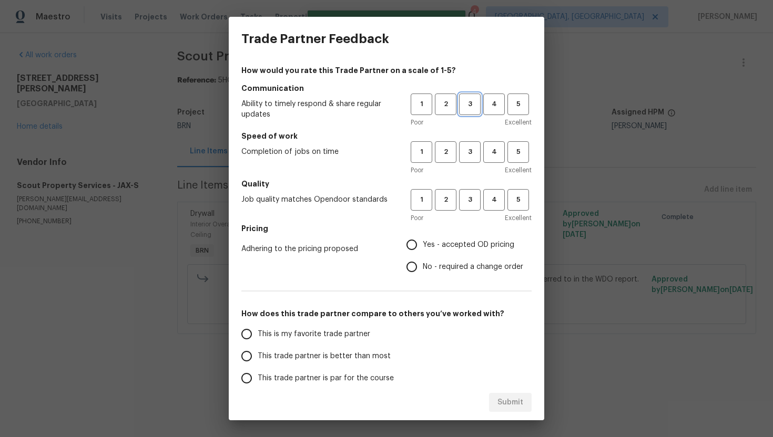
click at [465, 106] on span "3" at bounding box center [469, 104] width 19 height 12
click at [464, 162] on button "3" at bounding box center [470, 152] width 22 height 22
click at [464, 192] on button "3" at bounding box center [470, 200] width 22 height 22
click at [415, 259] on input "No - required a change order" at bounding box center [412, 267] width 22 height 22
radio input "true"
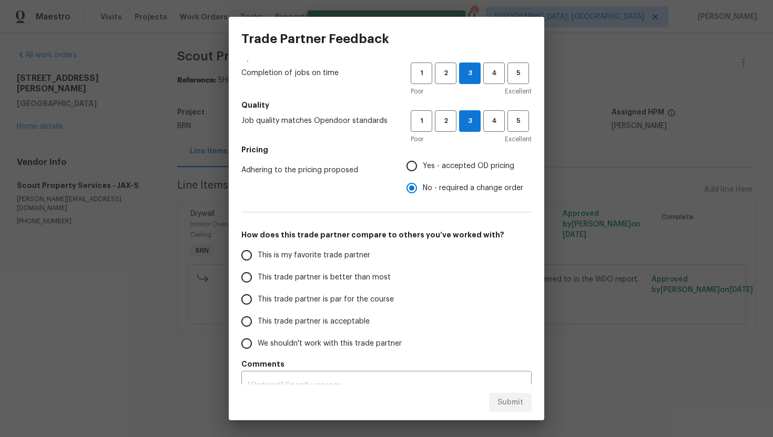
scroll to position [93, 0]
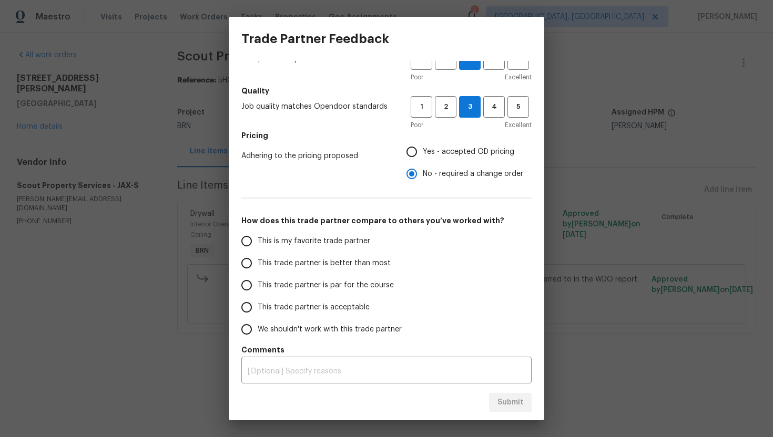
click at [295, 289] on span "This trade partner is par for the course" at bounding box center [326, 285] width 136 height 11
click at [258, 289] on input "This trade partner is par for the course" at bounding box center [247, 285] width 22 height 22
click at [510, 404] on span "Submit" at bounding box center [510, 402] width 26 height 13
radio input "true"
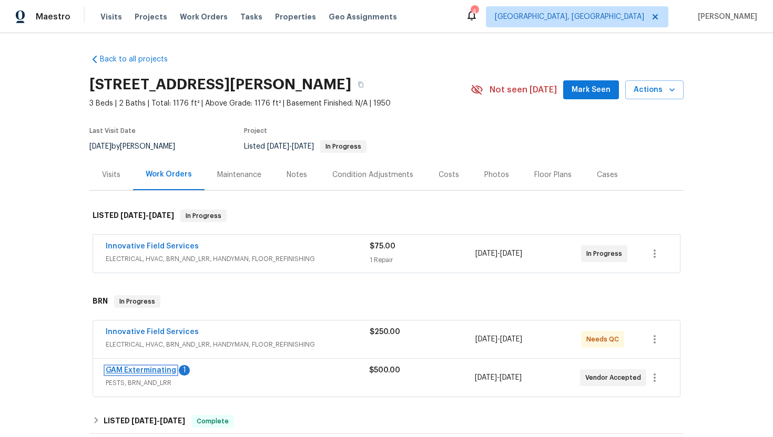
click at [142, 370] on link "GAM Exterminating" at bounding box center [141, 370] width 70 height 7
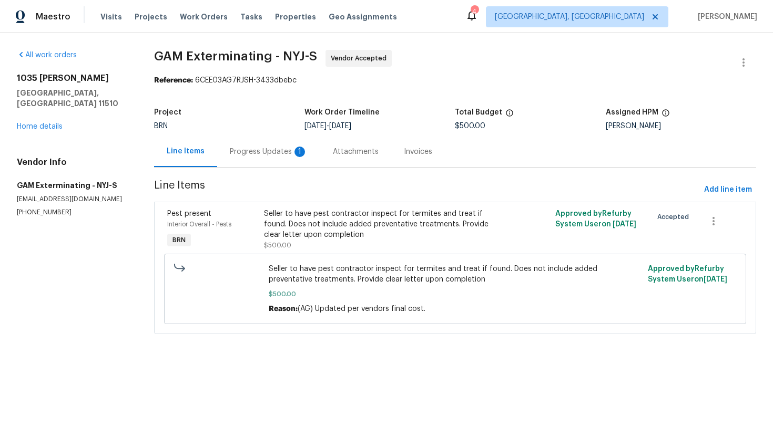
click at [278, 163] on div "Progress Updates 1" at bounding box center [268, 151] width 103 height 31
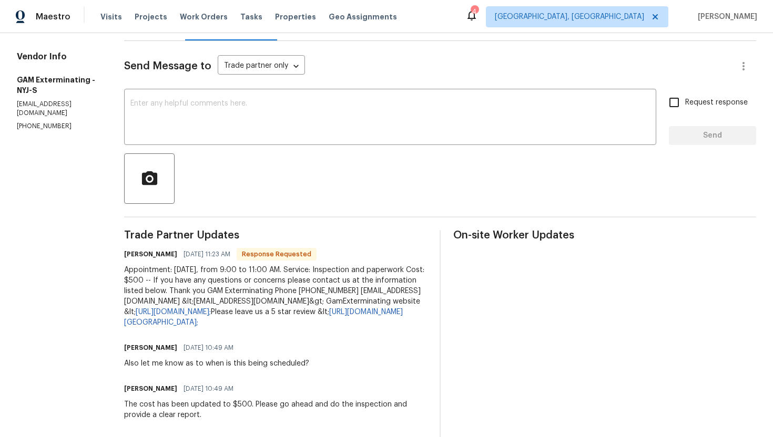
scroll to position [71, 0]
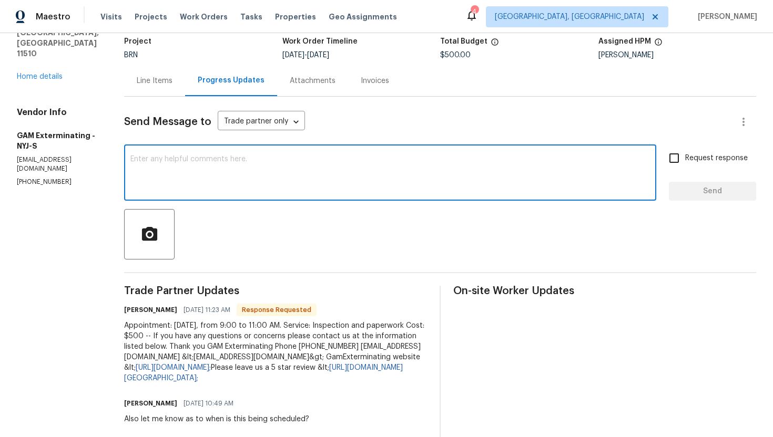
click at [256, 170] on textarea at bounding box center [389, 174] width 519 height 37
type textarea "Sure, thank you."
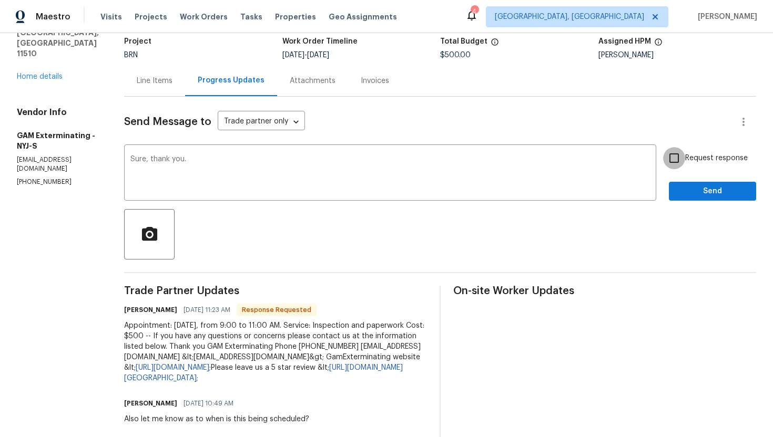
click at [681, 157] on input "Request response" at bounding box center [674, 158] width 22 height 22
checkbox input "true"
click at [694, 183] on button "Send" at bounding box center [712, 191] width 87 height 19
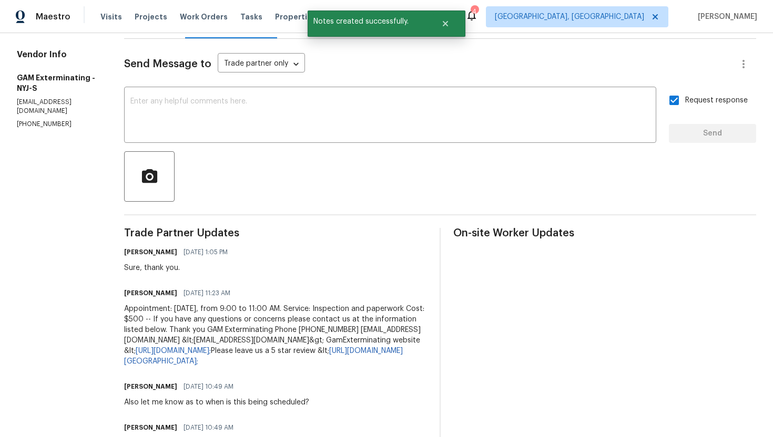
scroll to position [0, 0]
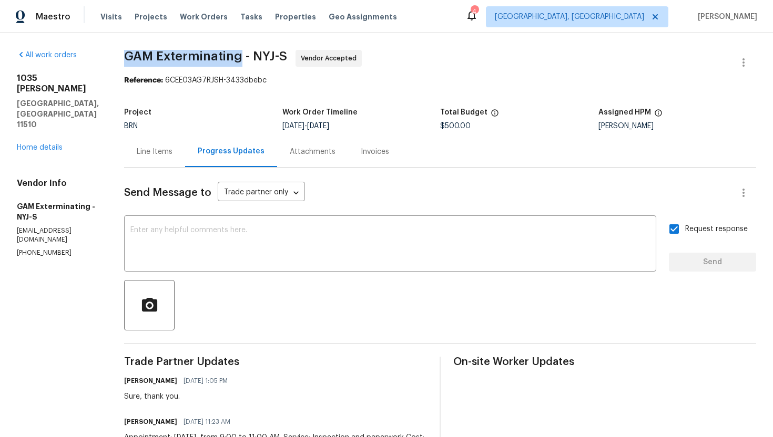
drag, startPoint x: 135, startPoint y: 54, endPoint x: 252, endPoint y: 58, distance: 117.9
click at [252, 58] on div "All work orders 1035 Bonaparte Pl Baldwin, NY 11510 Home details Vendor Info GA…" at bounding box center [386, 403] width 773 height 740
copy span "GAM Exterminating"
